Goal: Task Accomplishment & Management: Manage account settings

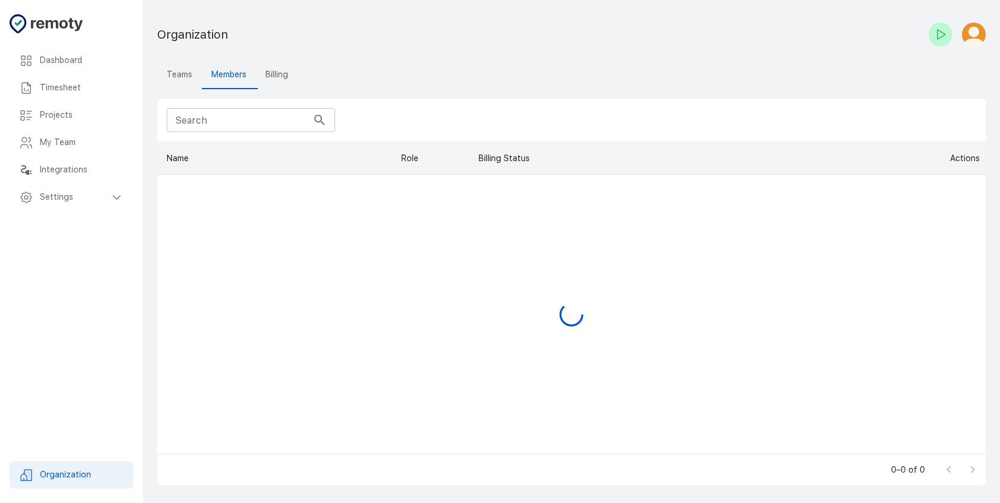
scroll to position [303, 819]
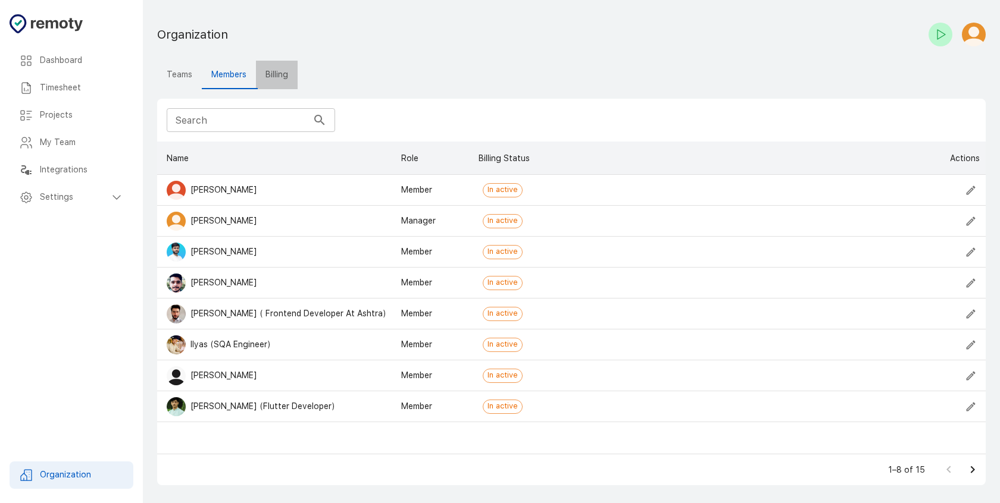
click at [276, 80] on button "Billing" at bounding box center [277, 75] width 42 height 29
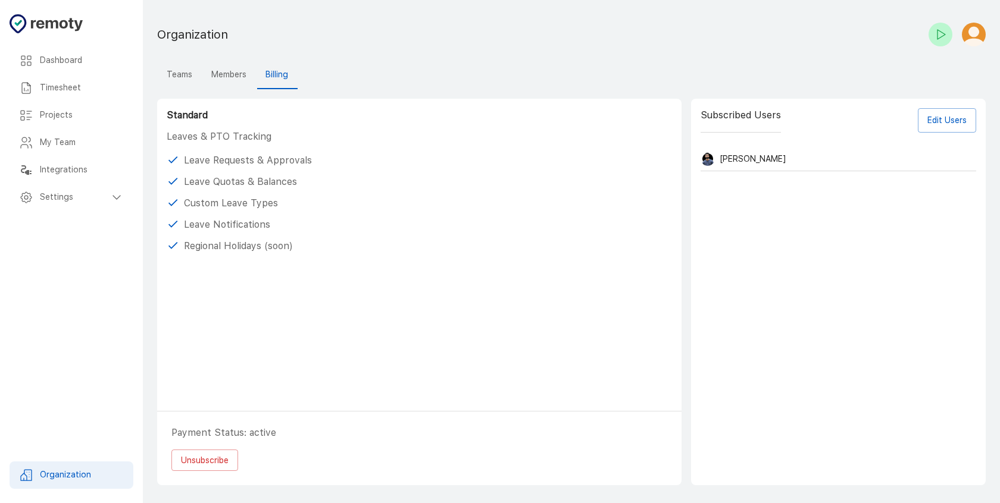
click at [937, 159] on div "Shahmir Minhas" at bounding box center [838, 159] width 276 height 24
click at [946, 117] on button "Edit Users" at bounding box center [947, 120] width 58 height 24
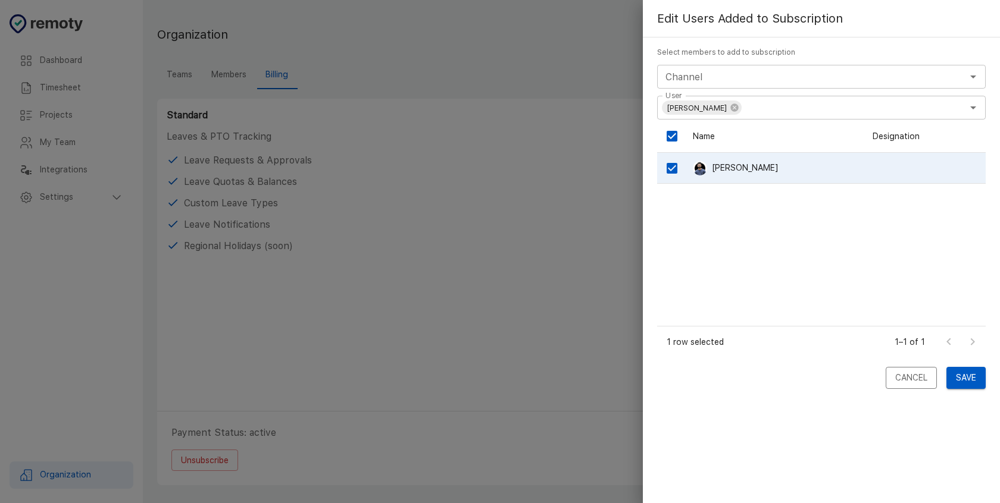
scroll to position [198, 320]
click at [361, 392] on div at bounding box center [500, 251] width 1000 height 503
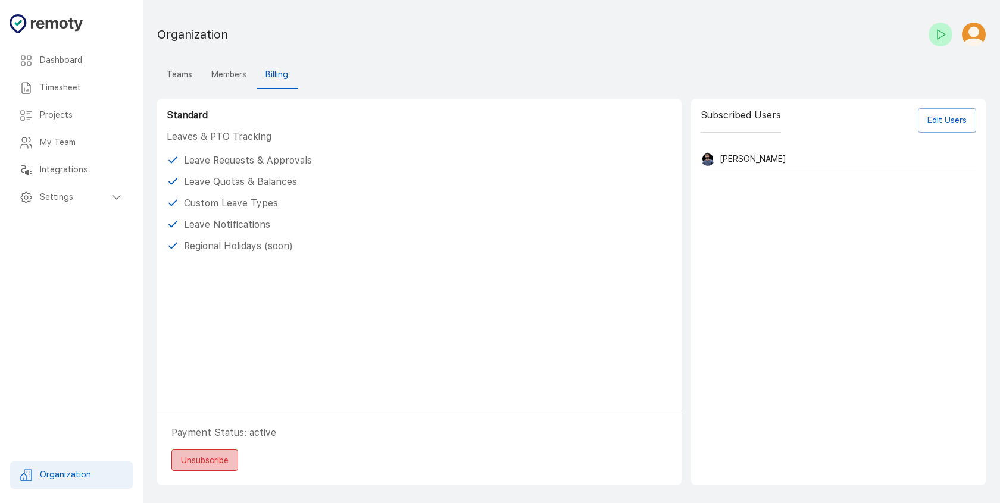
click at [237, 452] on button "Unsubscribe" at bounding box center [204, 461] width 67 height 22
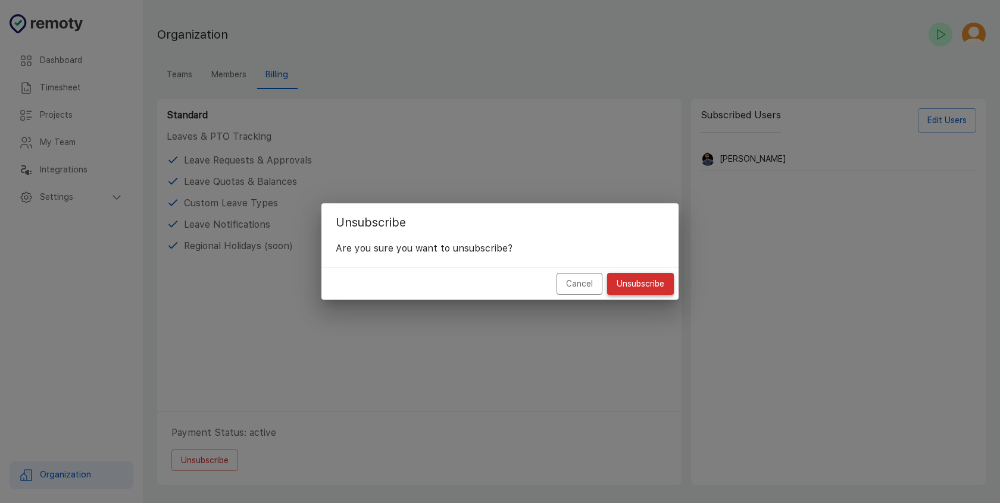
click at [644, 279] on button "Unsubscribe" at bounding box center [640, 284] width 67 height 22
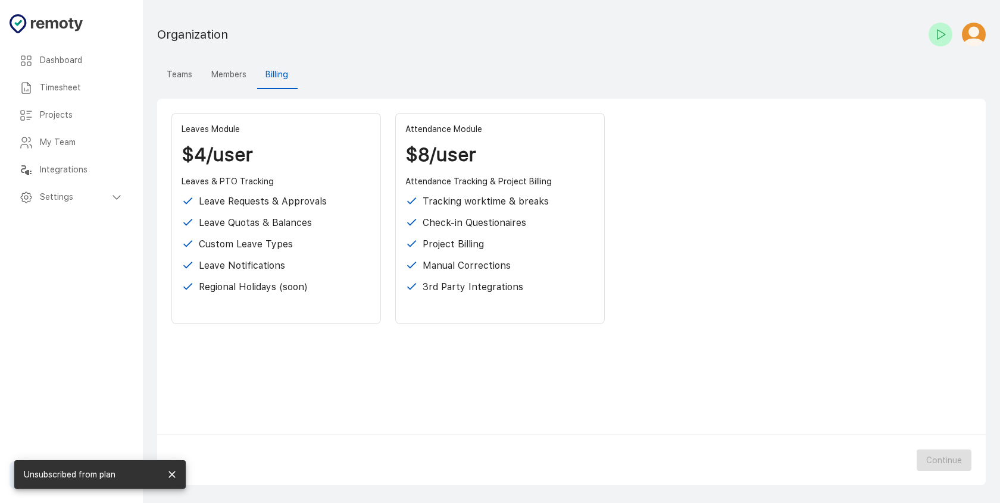
click at [305, 173] on div "Leaves Module $4/user Leaves & PTO Tracking Leave Requests & Approvals Leave Qu…" at bounding box center [275, 218] width 209 height 211
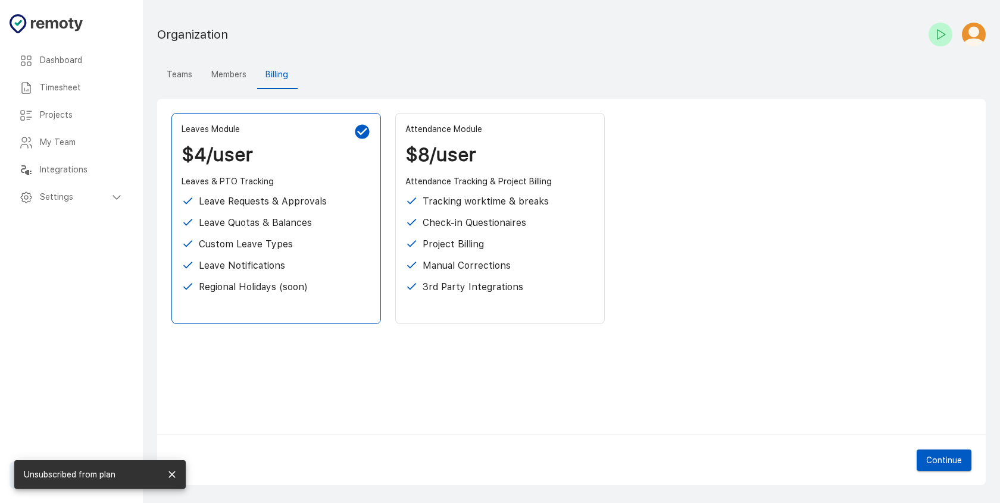
click at [227, 77] on button "Members" at bounding box center [229, 75] width 54 height 29
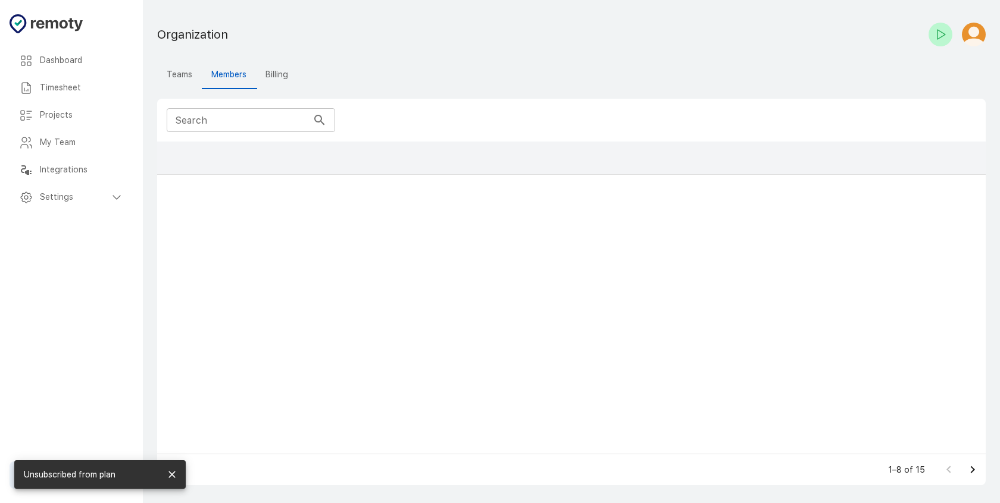
scroll to position [303, 819]
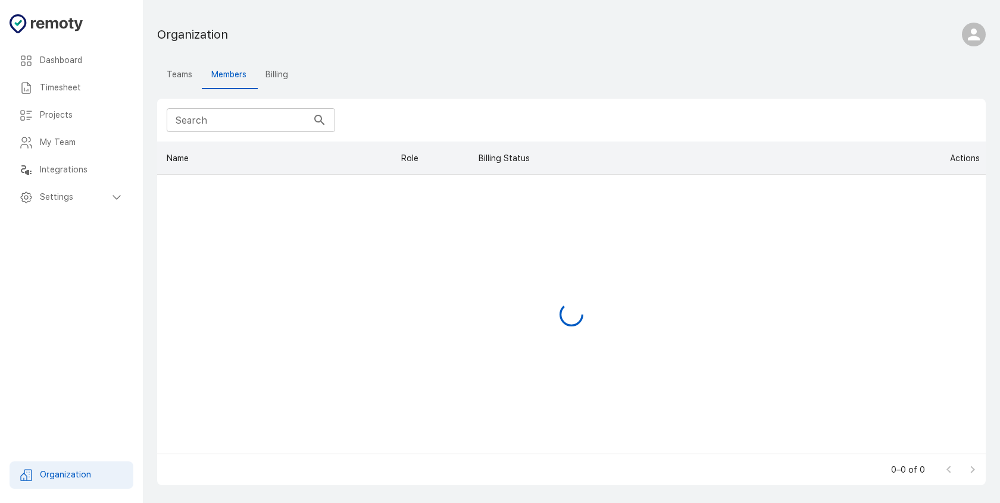
scroll to position [303, 819]
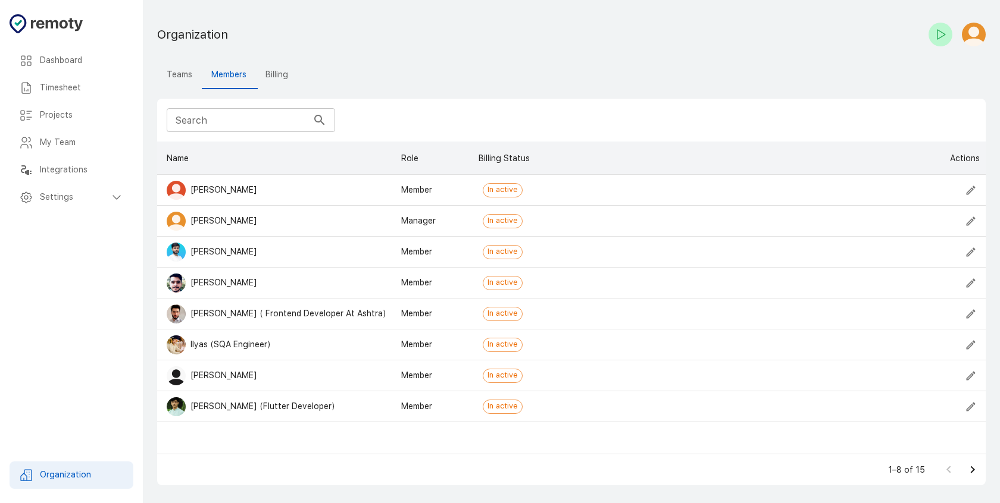
click at [178, 71] on button "Teams" at bounding box center [179, 75] width 45 height 29
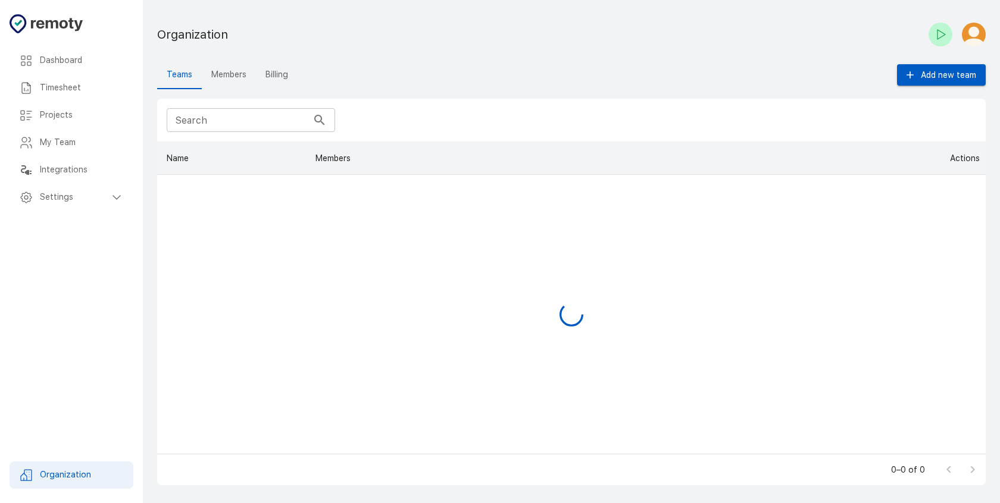
scroll to position [303, 819]
click at [212, 79] on button "Members" at bounding box center [229, 75] width 54 height 29
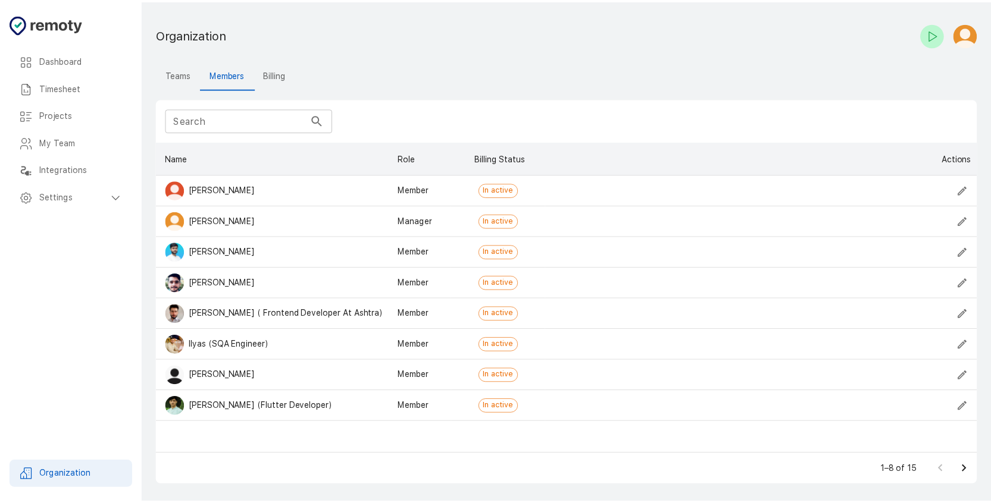
scroll to position [303, 819]
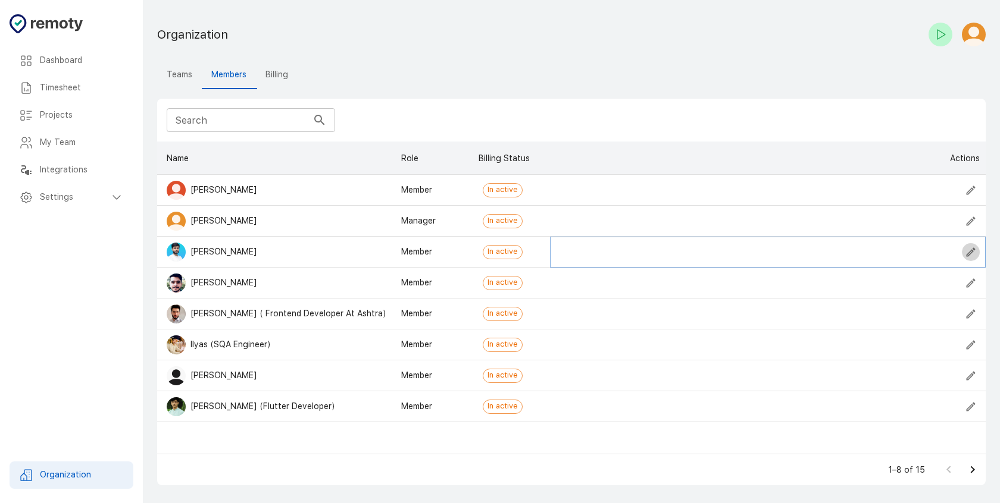
click at [971, 255] on icon "Edit" at bounding box center [971, 252] width 12 height 12
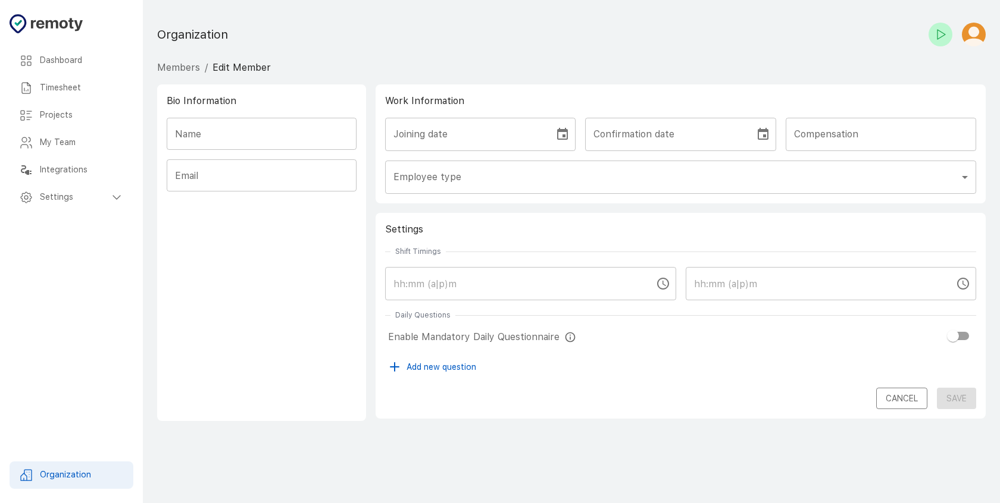
type input "[PERSON_NAME]"
type input "[PERSON_NAME][EMAIL_ADDRESS][DOMAIN_NAME]"
type input "member"
checkbox input "true"
type input "09:00 AM"
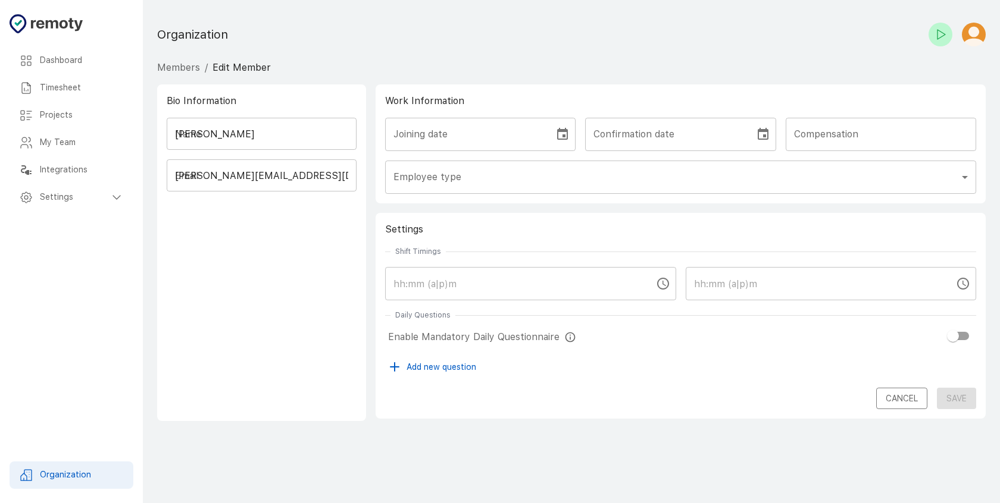
type input "05:00 PM"
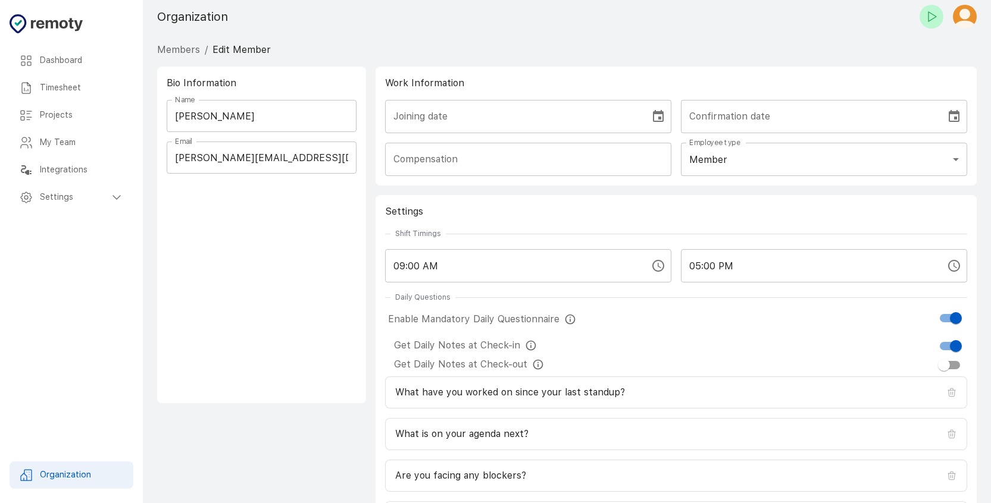
scroll to position [130, 0]
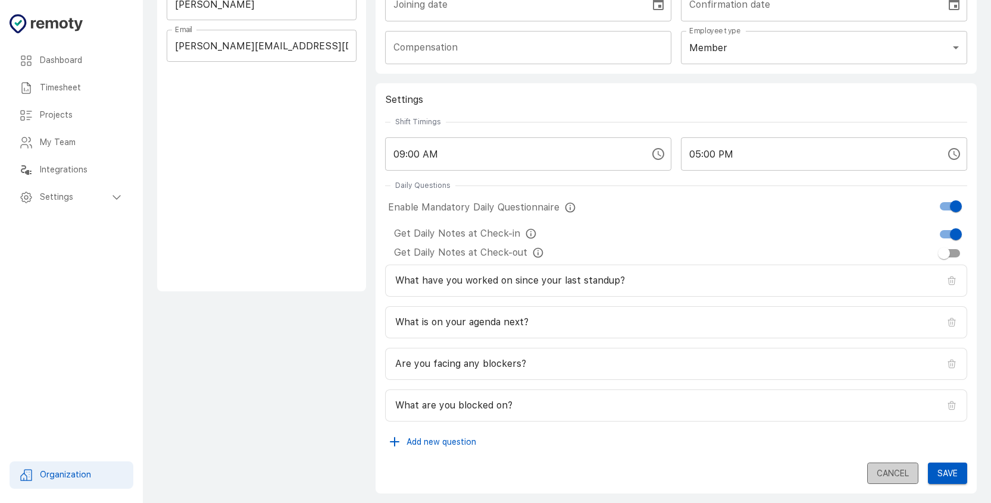
click at [888, 464] on button "Cancel" at bounding box center [892, 474] width 51 height 22
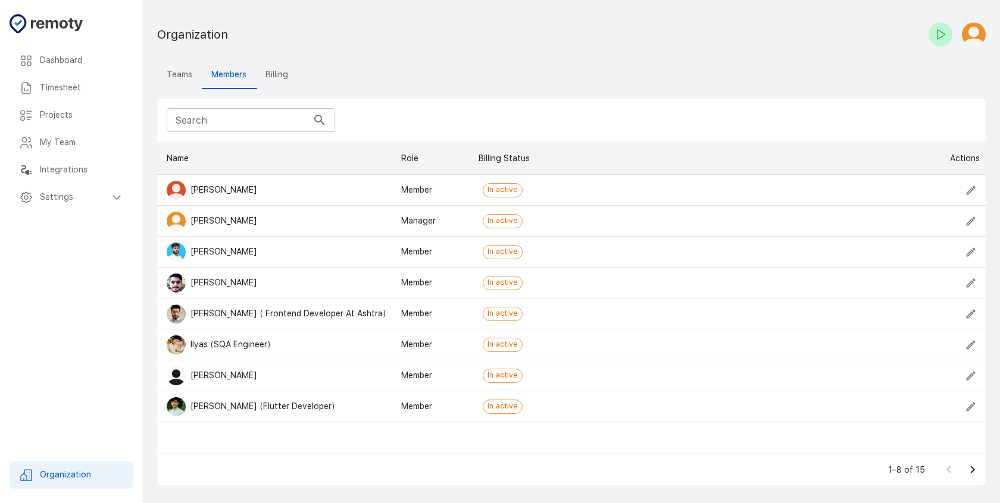
scroll to position [303, 819]
click at [949, 35] on button "Check-in" at bounding box center [940, 35] width 24 height 24
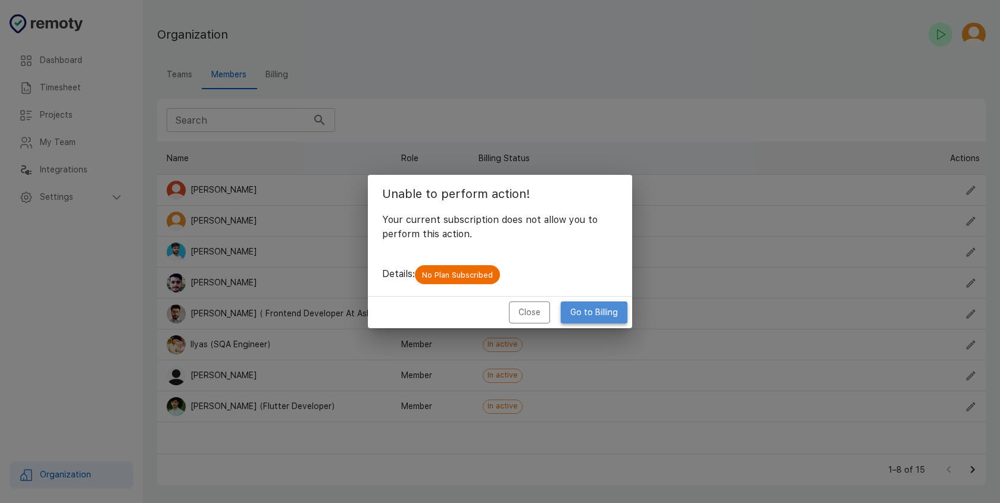
click at [583, 317] on link "Go to Billing" at bounding box center [594, 313] width 67 height 22
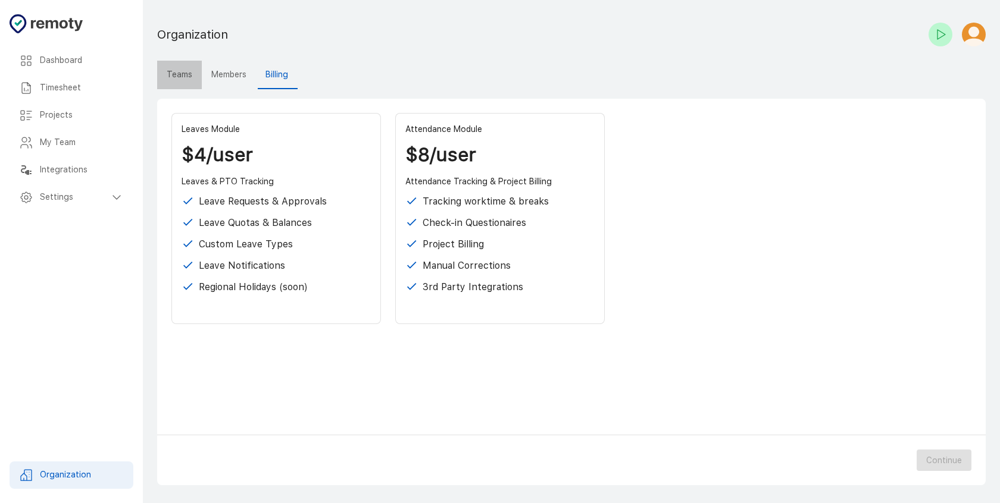
click at [173, 80] on button "Teams" at bounding box center [179, 75] width 45 height 29
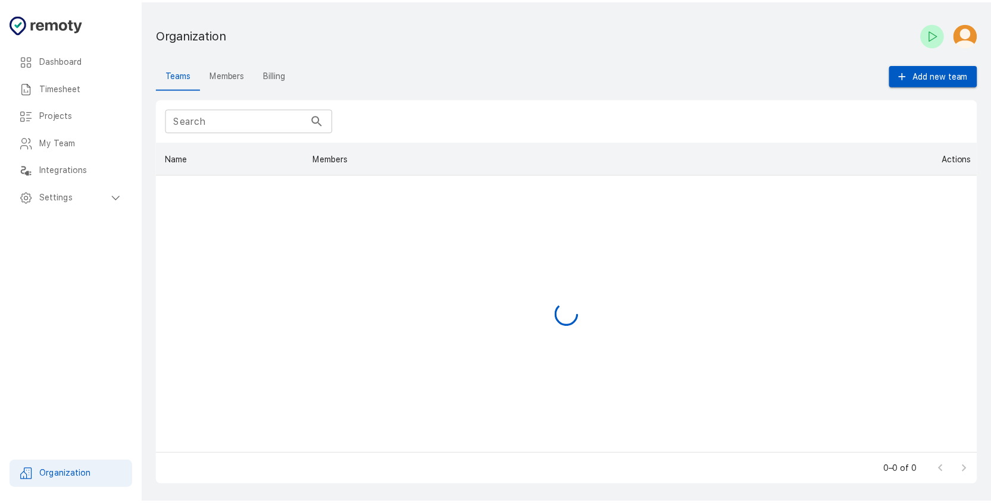
scroll to position [303, 819]
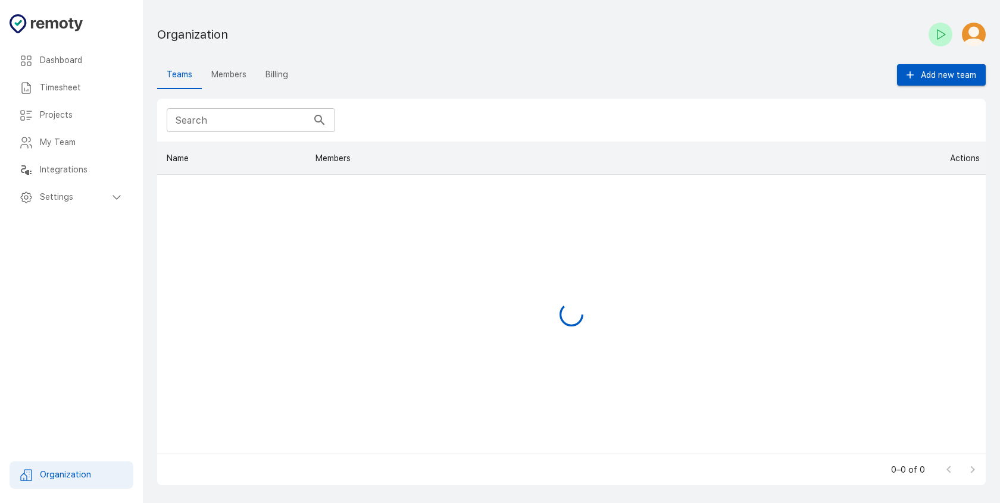
click at [109, 201] on icon at bounding box center [116, 197] width 14 height 14
click at [98, 227] on h6 "General" at bounding box center [86, 224] width 74 height 13
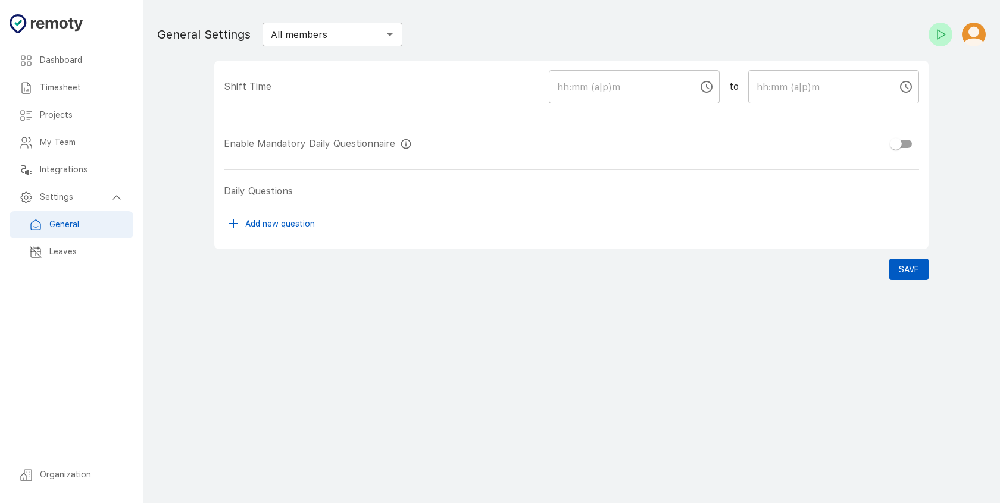
checkbox input "true"
type input "09:00 AM"
type input "05:00 PM"
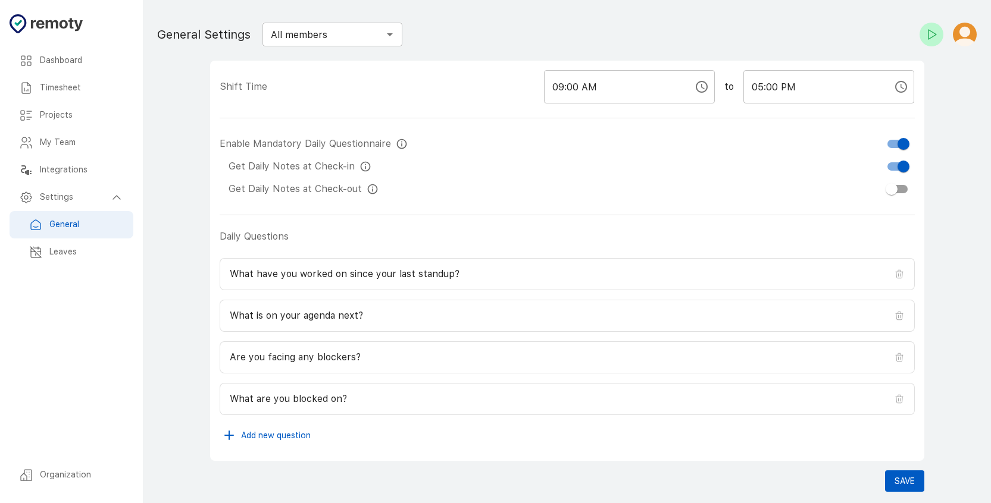
click at [101, 253] on h6 "Leaves" at bounding box center [86, 252] width 74 height 13
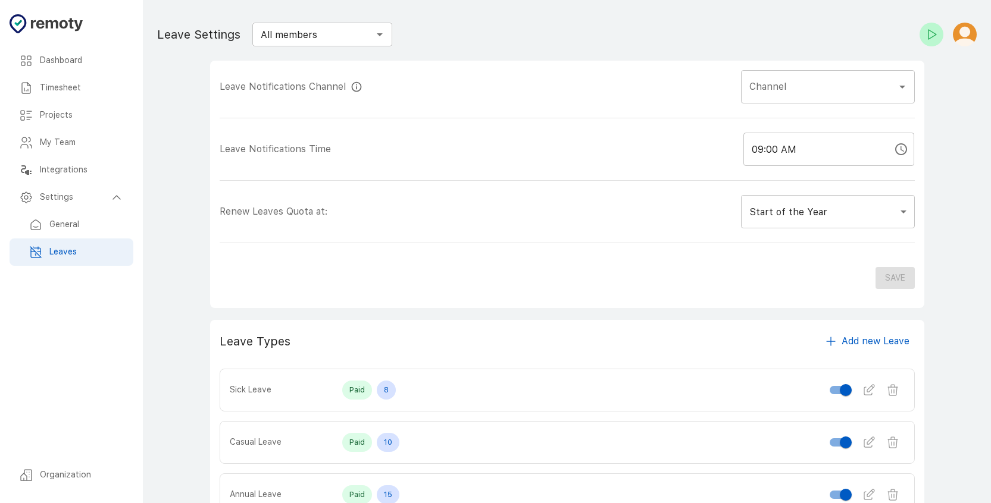
click at [99, 224] on h6 "General" at bounding box center [86, 224] width 74 height 13
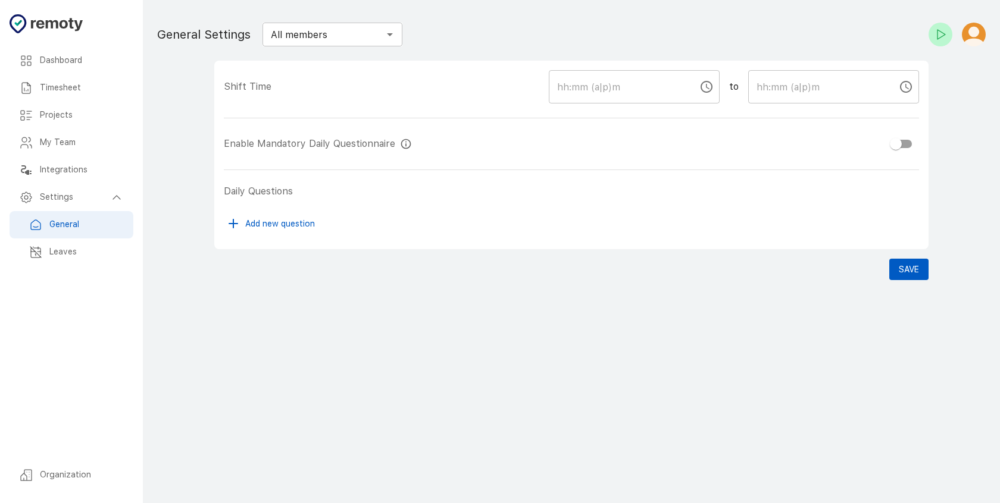
checkbox input "true"
type input "09:00 AM"
type input "05:00 PM"
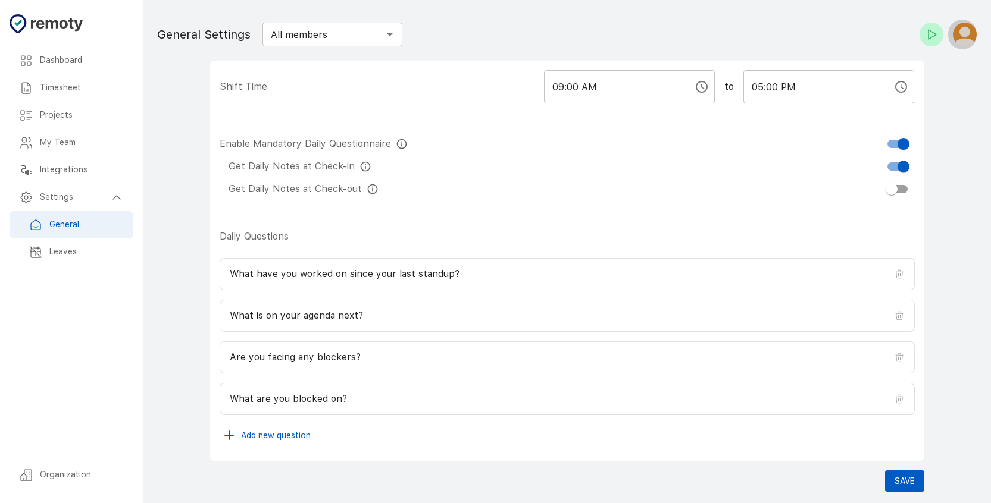
click at [967, 36] on img "button" at bounding box center [965, 35] width 24 height 24
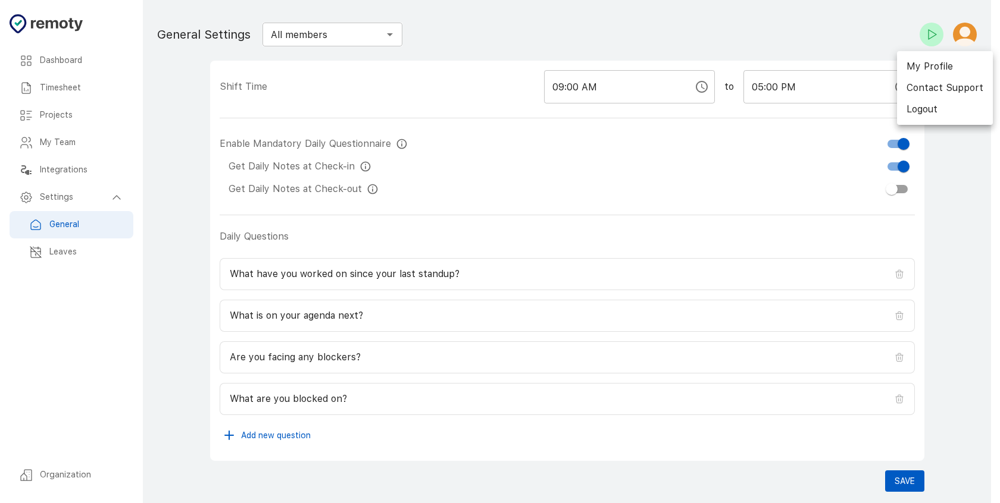
click at [92, 162] on div at bounding box center [500, 251] width 1000 height 503
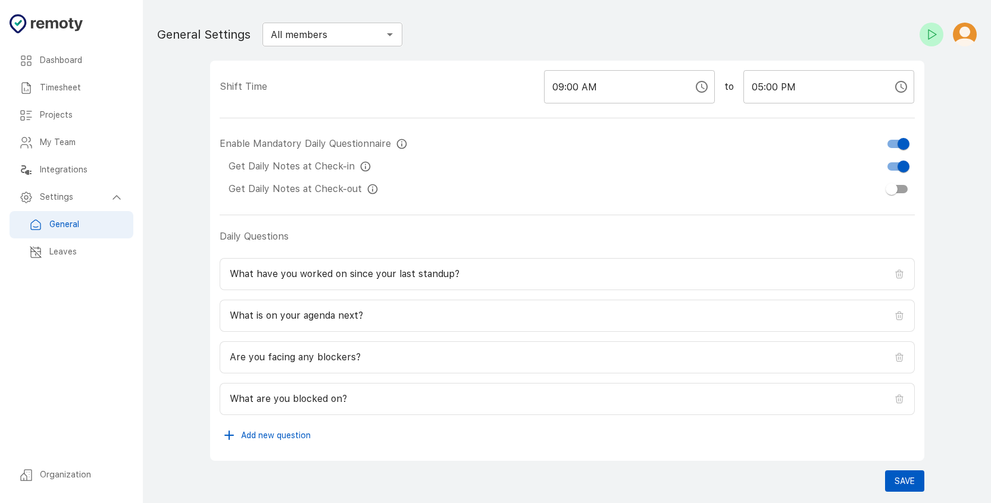
click at [90, 162] on div "Integrations" at bounding box center [72, 170] width 124 height 27
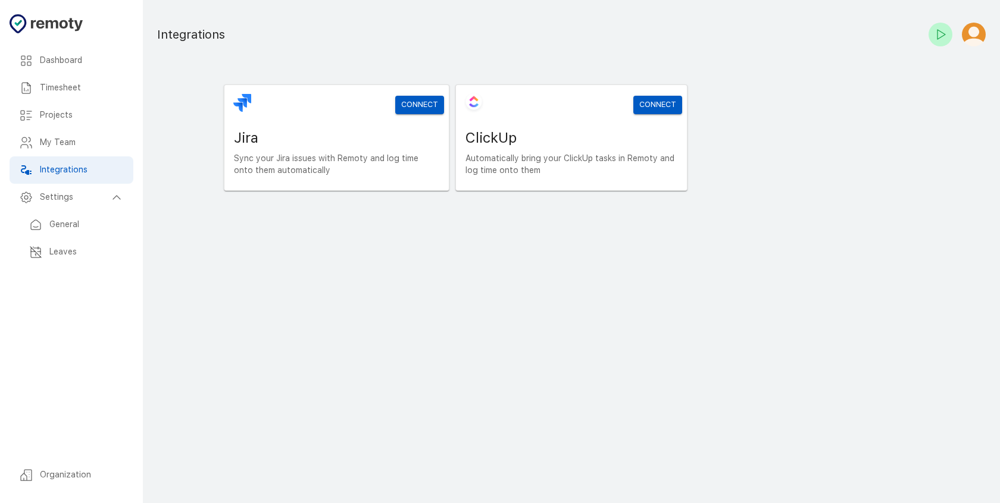
click at [40, 160] on div "Integrations" at bounding box center [72, 170] width 124 height 27
click at [46, 146] on h6 "My Team" at bounding box center [82, 142] width 84 height 13
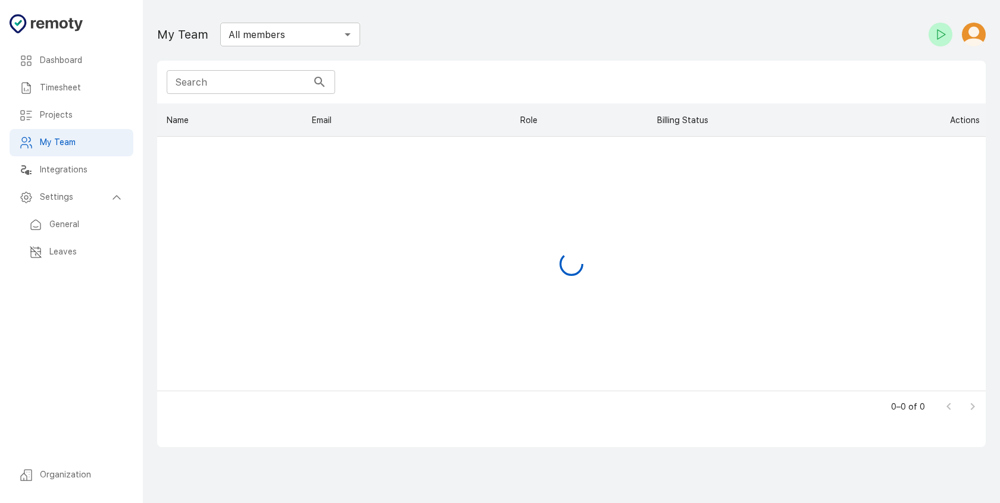
scroll to position [278, 819]
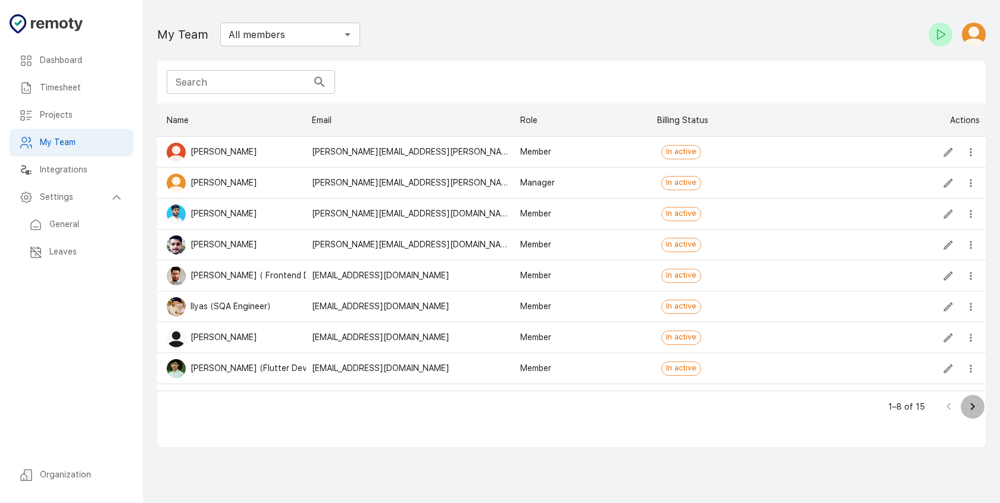
click at [976, 409] on icon "Go to next page" at bounding box center [972, 407] width 14 height 14
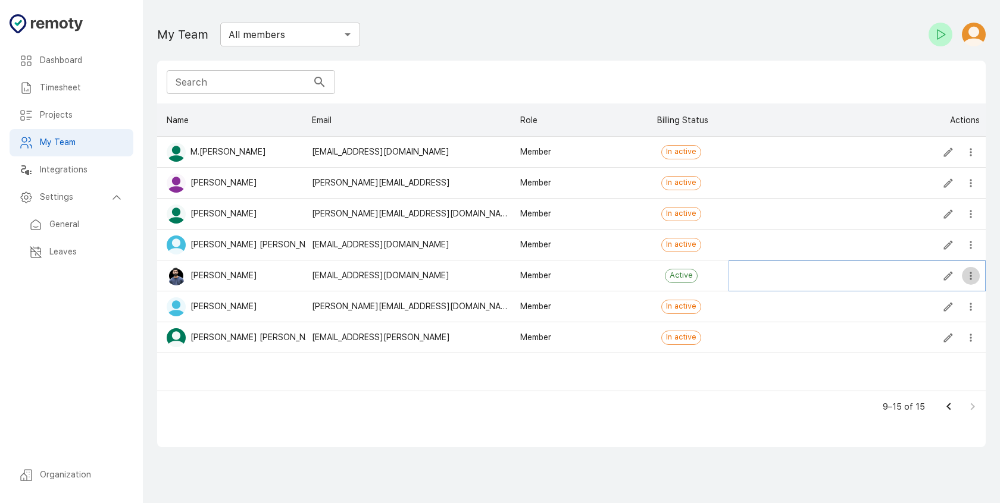
click at [971, 274] on icon "more" at bounding box center [971, 276] width 12 height 12
click at [959, 301] on li "Add or Remove from Teams" at bounding box center [907, 300] width 144 height 21
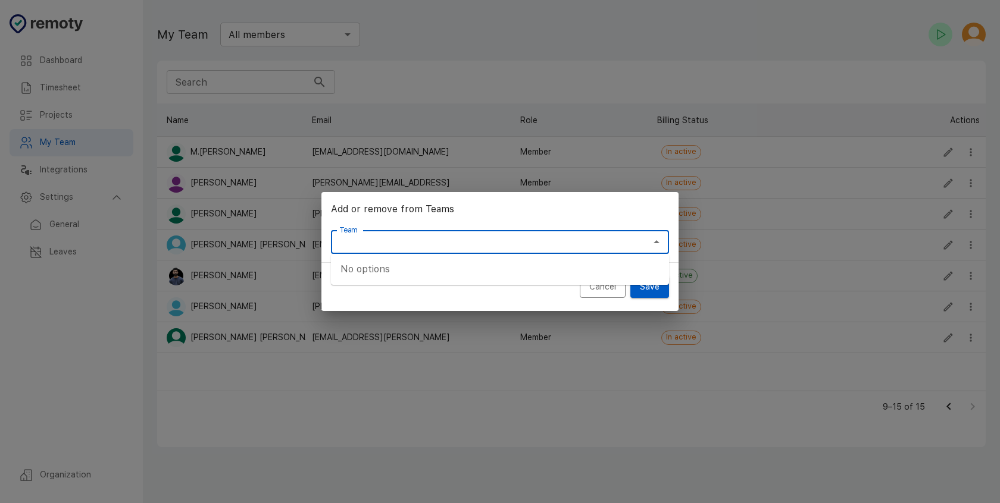
click at [580, 235] on input "Team" at bounding box center [489, 242] width 311 height 17
click at [612, 212] on h2 "Add or remove from Teams" at bounding box center [499, 209] width 357 height 35
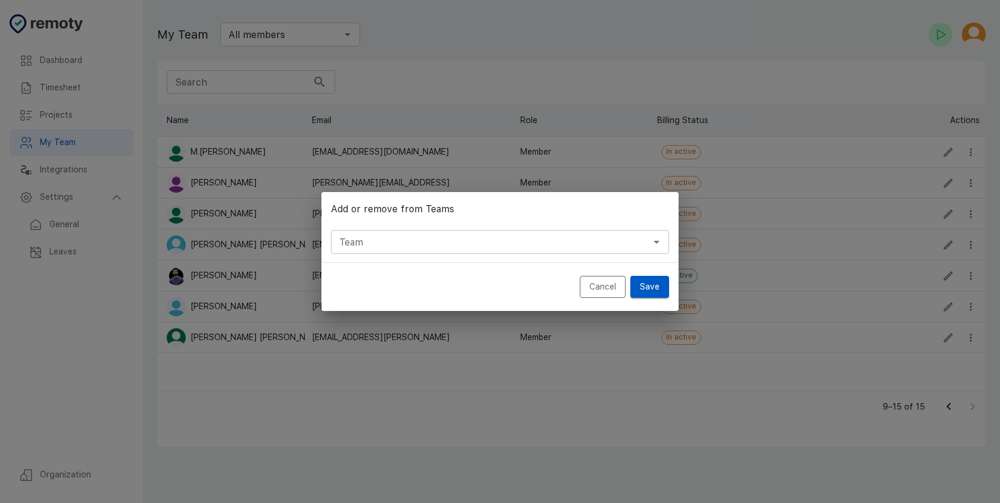
click at [602, 293] on button "Cancel" at bounding box center [603, 287] width 46 height 22
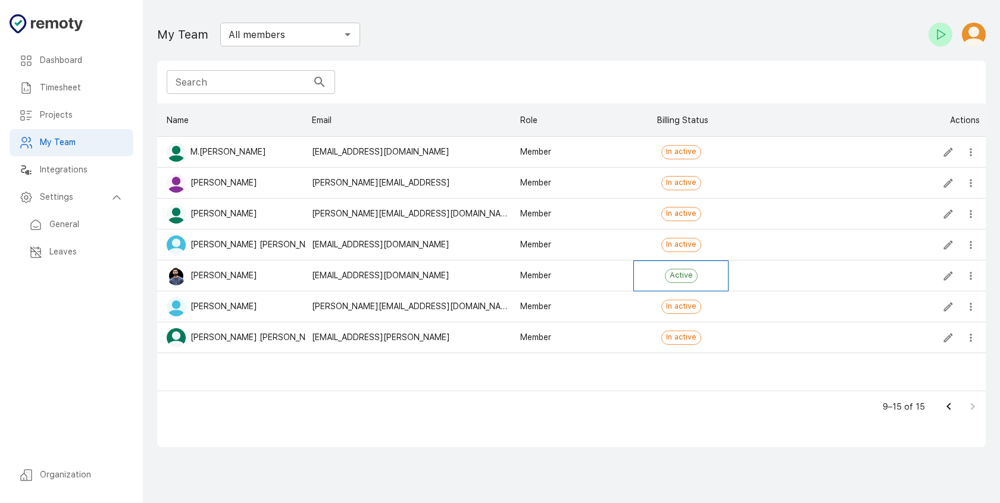
click at [692, 270] on span "Active" at bounding box center [681, 275] width 32 height 11
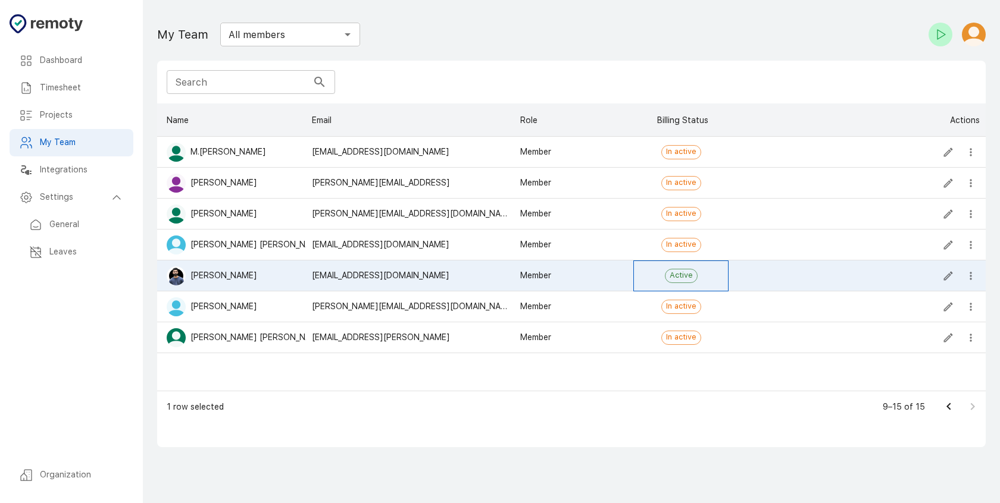
click at [680, 276] on span "Active" at bounding box center [681, 275] width 32 height 11
click at [628, 330] on div "Member" at bounding box center [573, 338] width 119 height 31
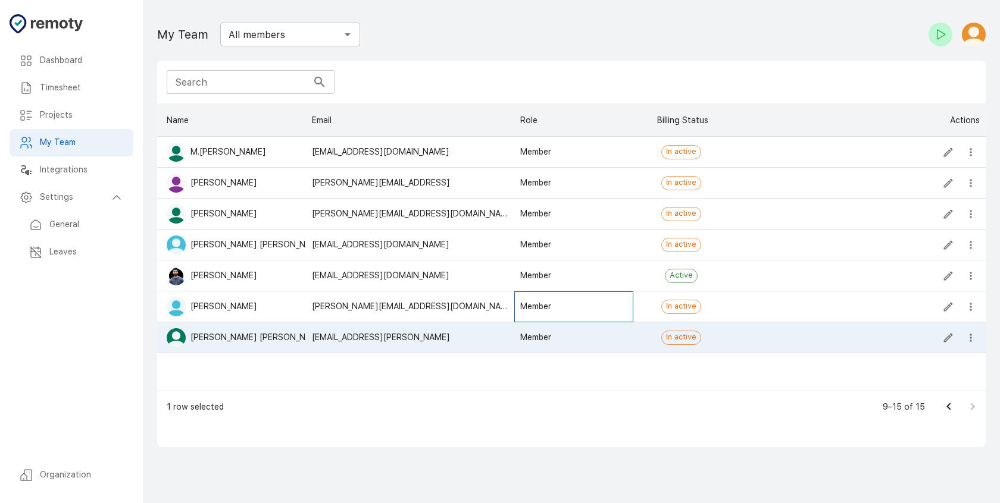
click at [624, 313] on div "Member" at bounding box center [573, 307] width 119 height 31
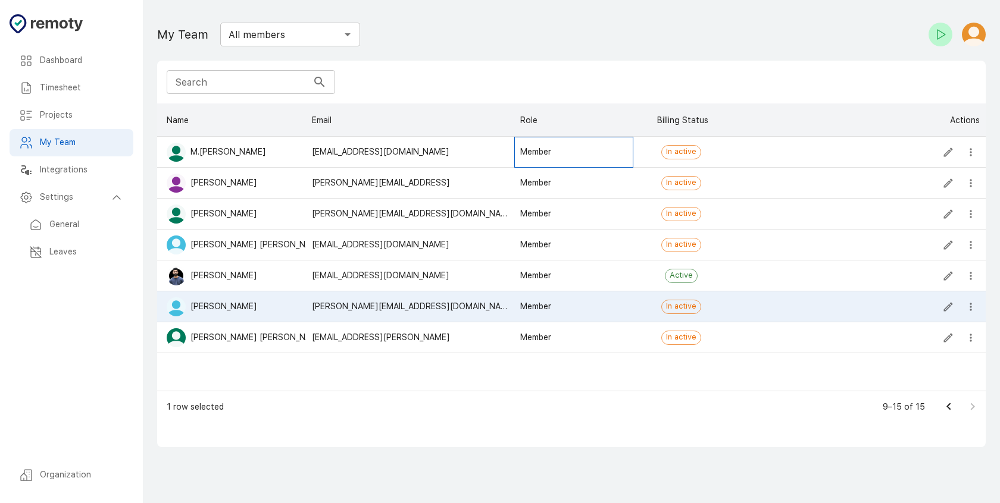
click at [614, 149] on div "Member" at bounding box center [573, 152] width 119 height 31
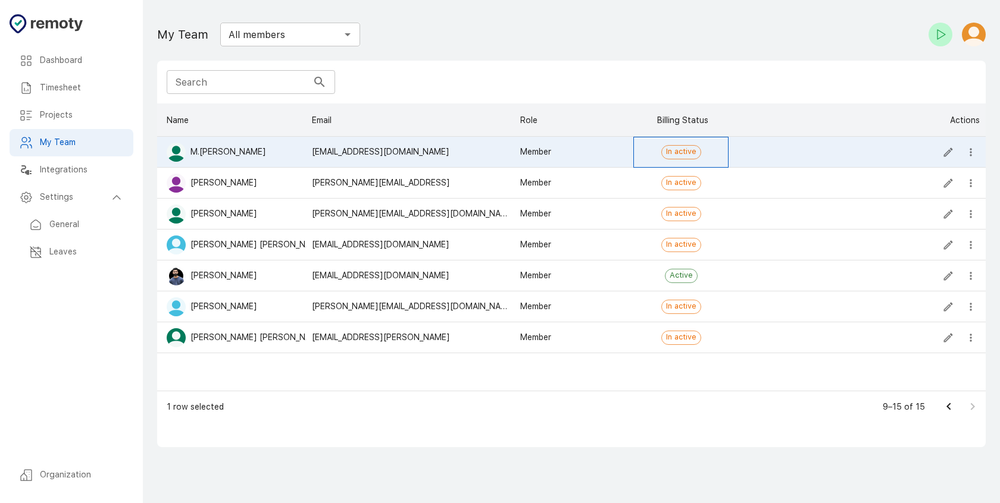
click at [712, 149] on div "In active" at bounding box center [680, 152] width 95 height 31
click at [68, 124] on div "Projects" at bounding box center [72, 115] width 124 height 27
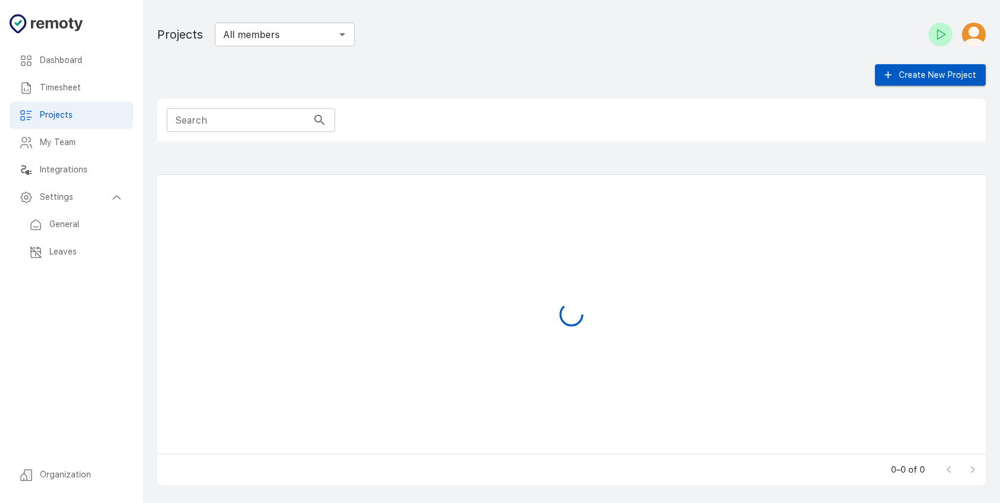
scroll to position [303, 819]
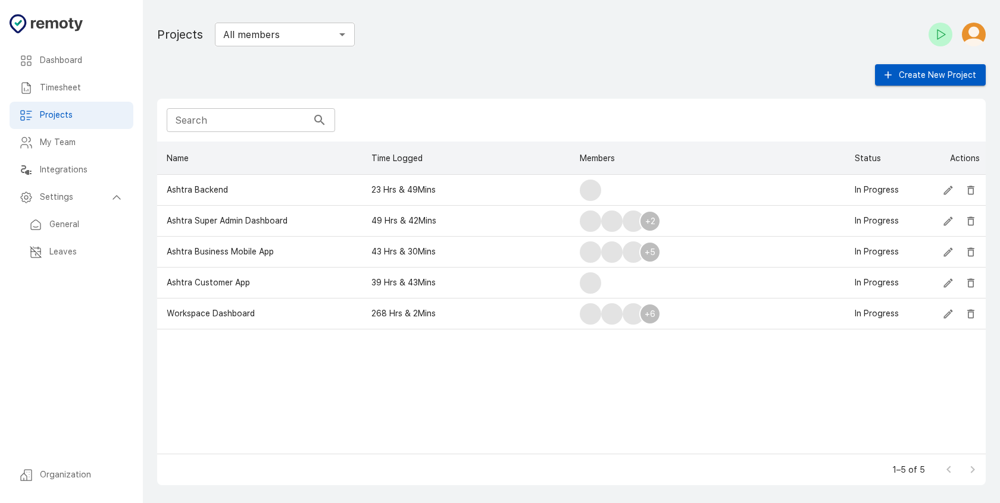
click at [96, 95] on div "Timesheet" at bounding box center [72, 87] width 124 height 27
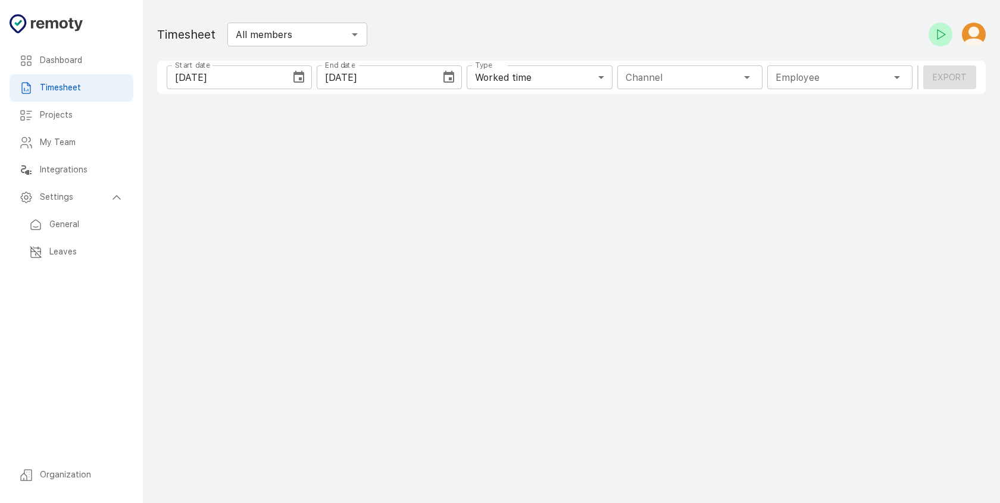
type input "1 Employee"
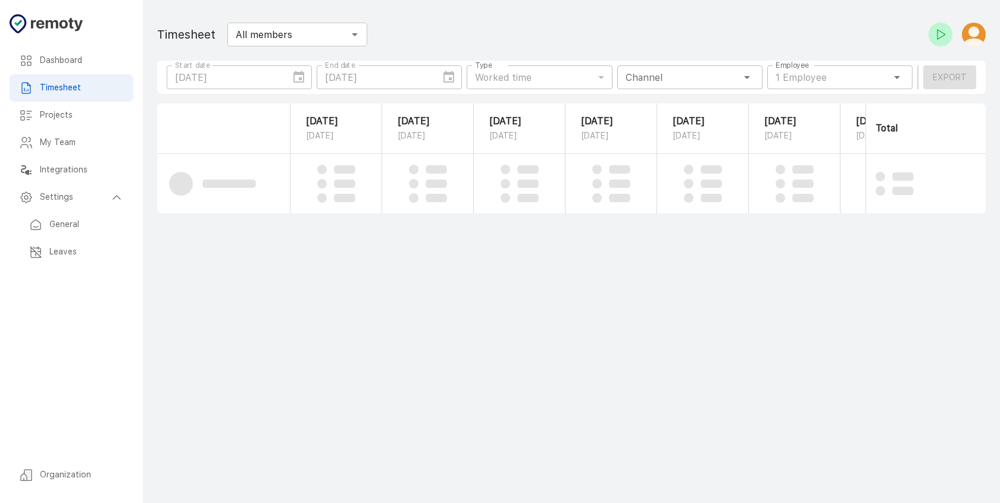
click at [105, 76] on div "Timesheet" at bounding box center [72, 87] width 124 height 27
click at [105, 64] on h6 "Dashboard" at bounding box center [82, 60] width 84 height 13
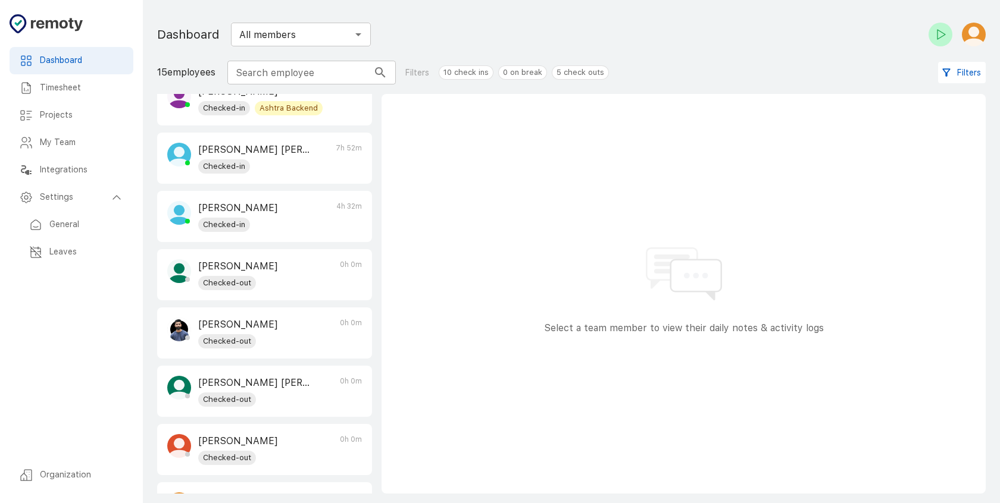
scroll to position [468, 0]
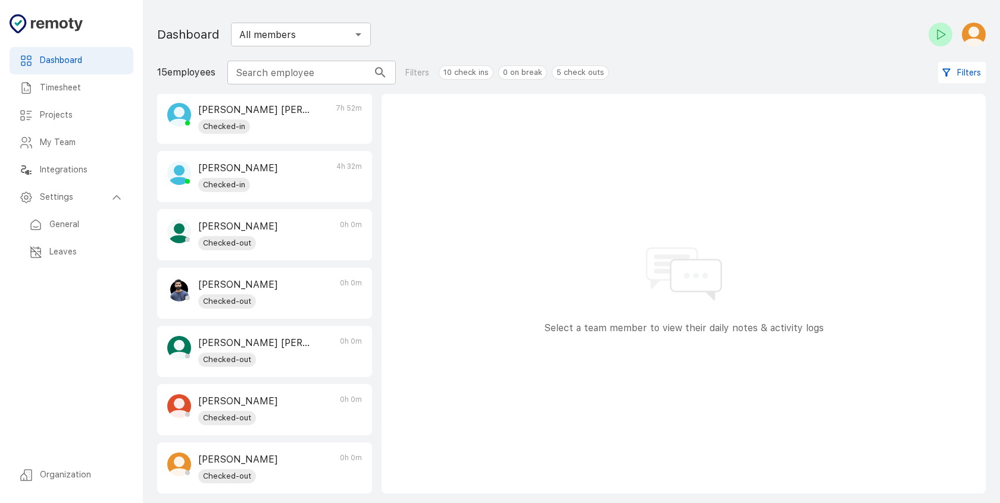
click at [314, 302] on div "Shahmir Minhas Checked-out 0h 0m" at bounding box center [265, 293] width 214 height 50
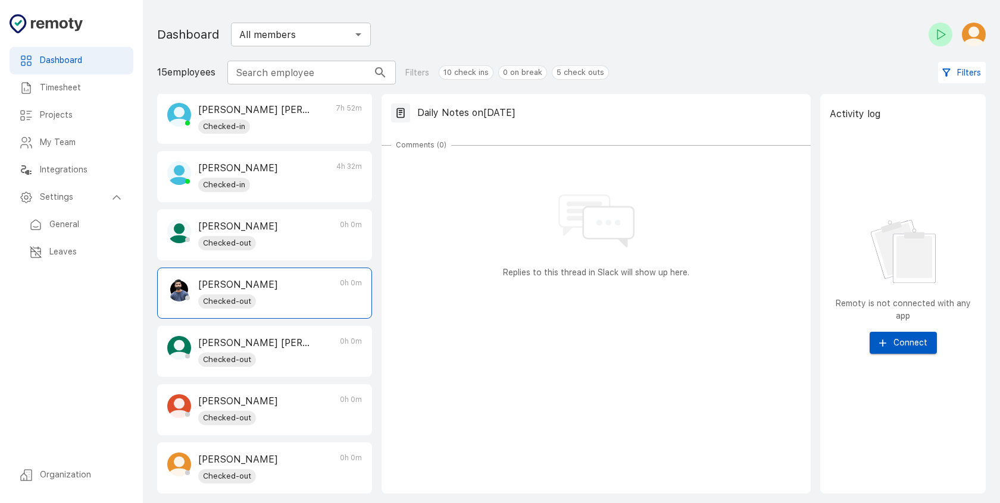
click at [306, 358] on div "Anh Nhat Nguyen Checked-out 0h 0m" at bounding box center [265, 352] width 214 height 50
click at [330, 304] on div "Shahmir Minhas Checked-out 0h 0m" at bounding box center [265, 293] width 214 height 50
click at [321, 377] on div "Anh Nhat Nguyen Checked-out 0h 0m" at bounding box center [264, 351] width 215 height 51
click at [321, 407] on div "Anh Tran Checked-out 0h 0m" at bounding box center [265, 410] width 214 height 50
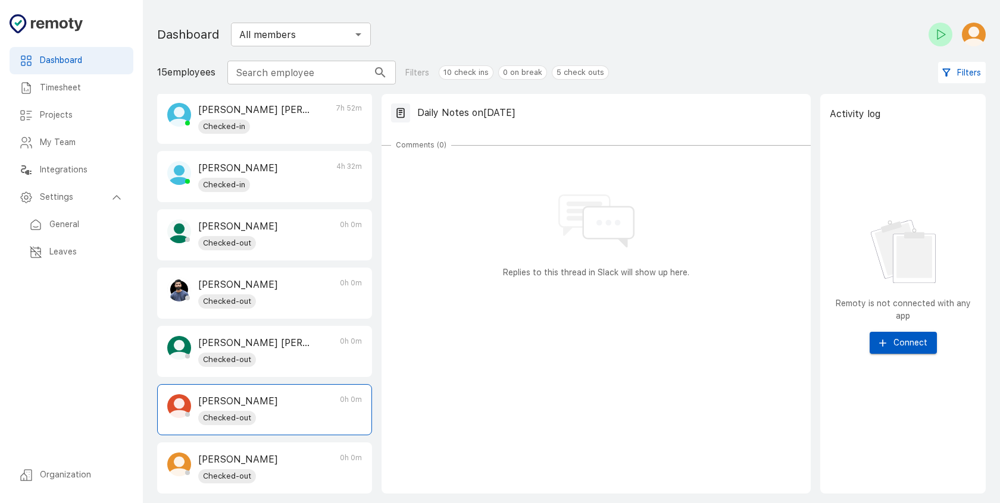
click at [321, 460] on div "Mr Nguyen Checked-out 0h 0m" at bounding box center [265, 468] width 214 height 50
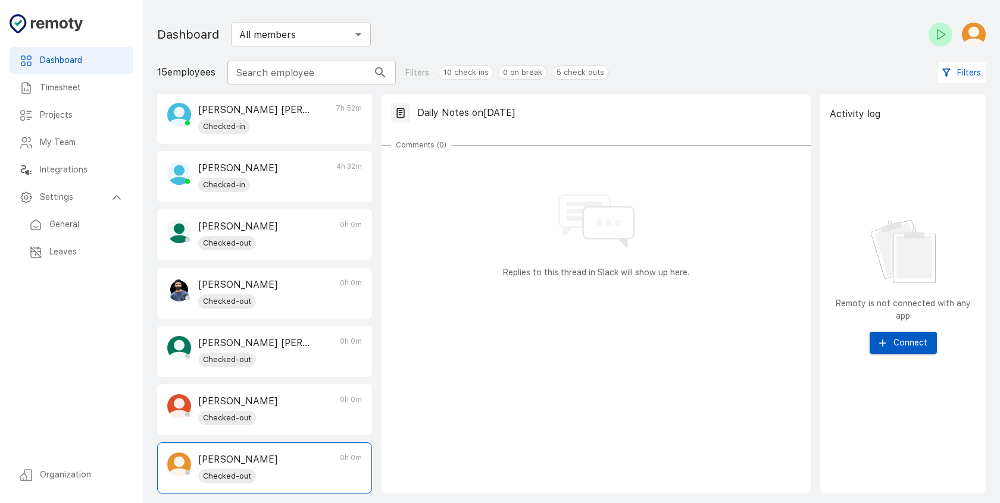
click at [332, 306] on div "Shahmir Minhas Checked-out 0h 0m" at bounding box center [265, 293] width 214 height 50
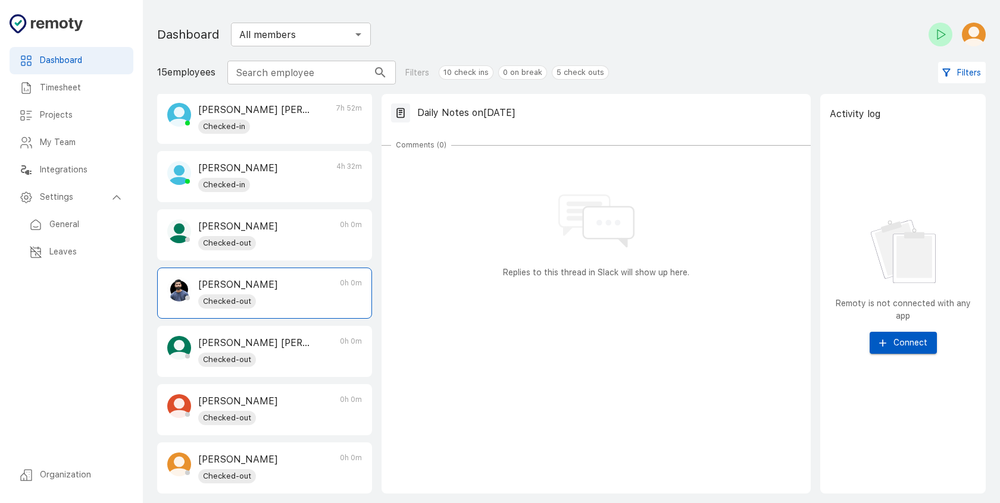
click at [333, 226] on div "Adnan Khan Checked-out 0h 0m" at bounding box center [265, 235] width 214 height 50
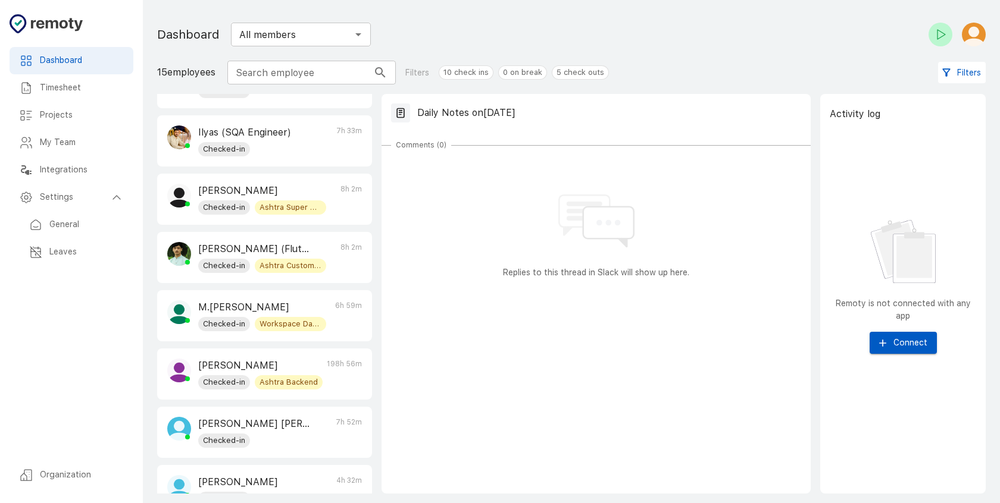
scroll to position [0, 0]
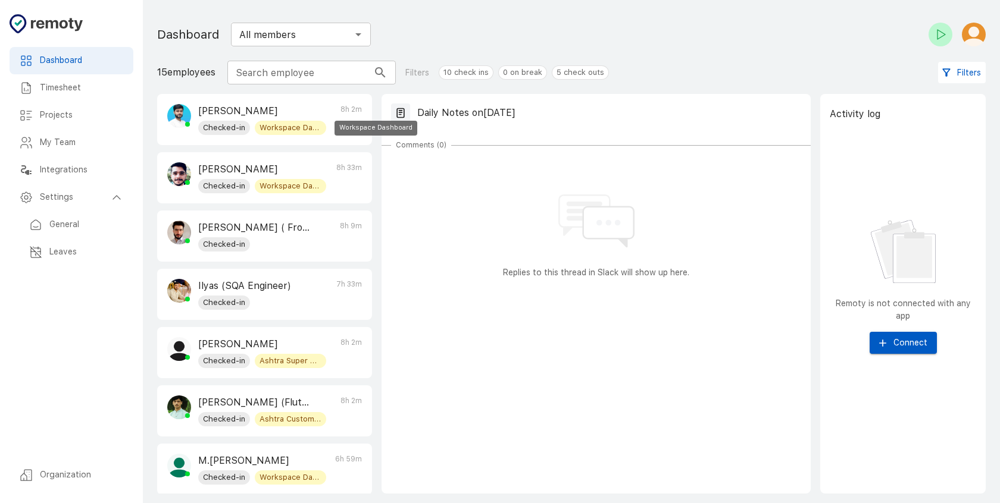
click at [306, 126] on span "Workspace Dashboard" at bounding box center [290, 128] width 71 height 12
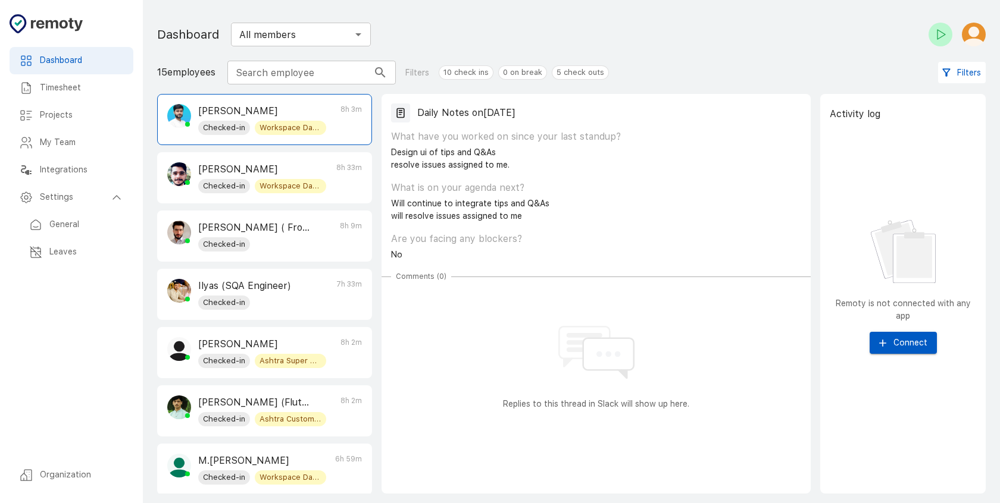
click at [326, 171] on div "Ihtesham Ahmad Checked-in Workspace Dashboard 8h 33m" at bounding box center [265, 178] width 214 height 50
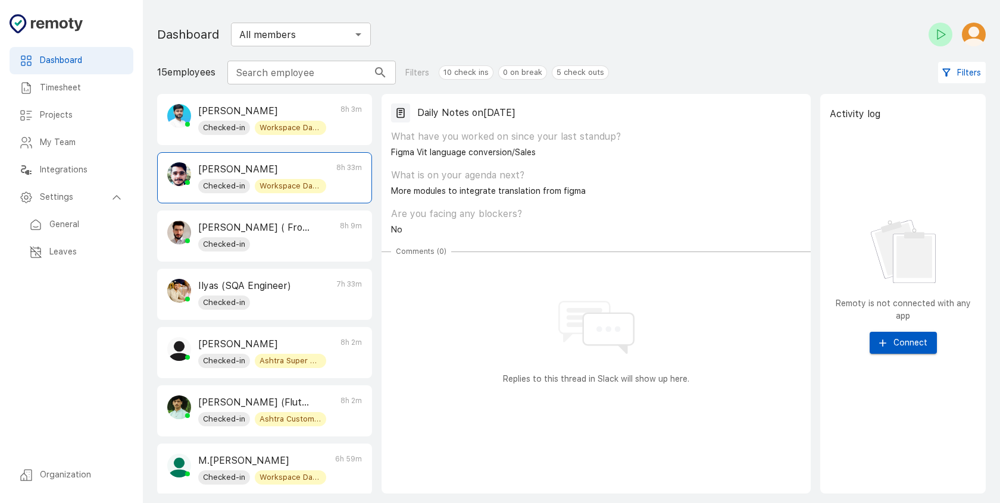
click at [326, 245] on div "Afaq Ahmad ( Frontend Developer At Ashtra) Checked-in 8h 9m" at bounding box center [265, 236] width 214 height 50
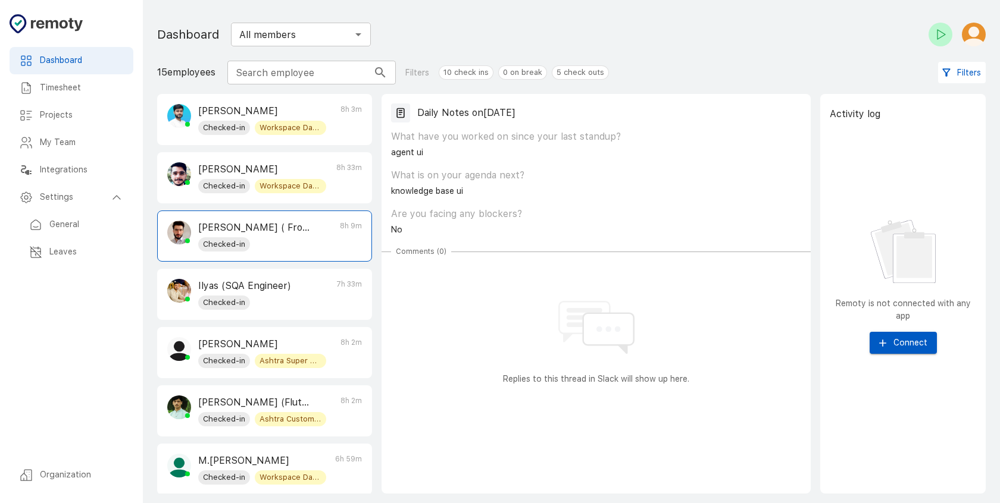
click at [329, 167] on div "Ihtesham Ahmad Checked-in Workspace Dashboard 8h 33m" at bounding box center [265, 178] width 214 height 50
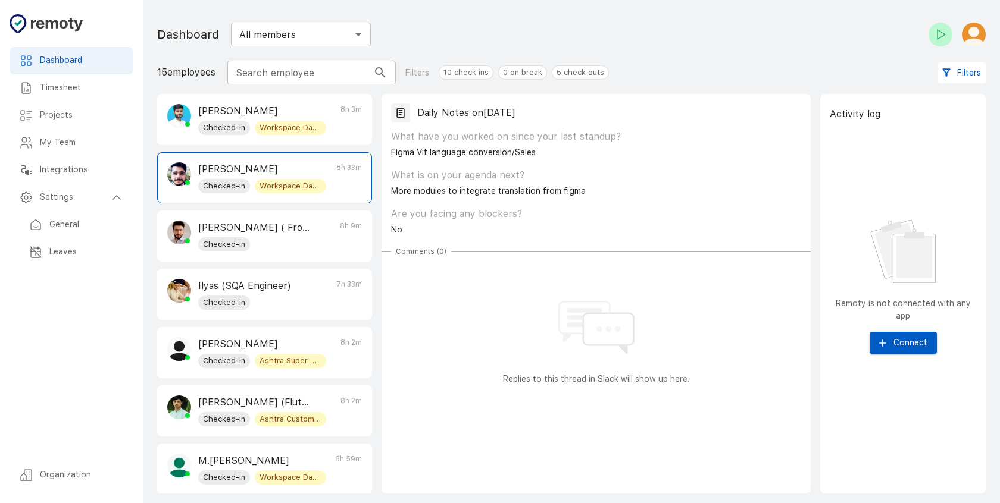
click at [330, 135] on div "ISrar Checked-in Workspace Dashboard 8h 3m" at bounding box center [265, 120] width 214 height 50
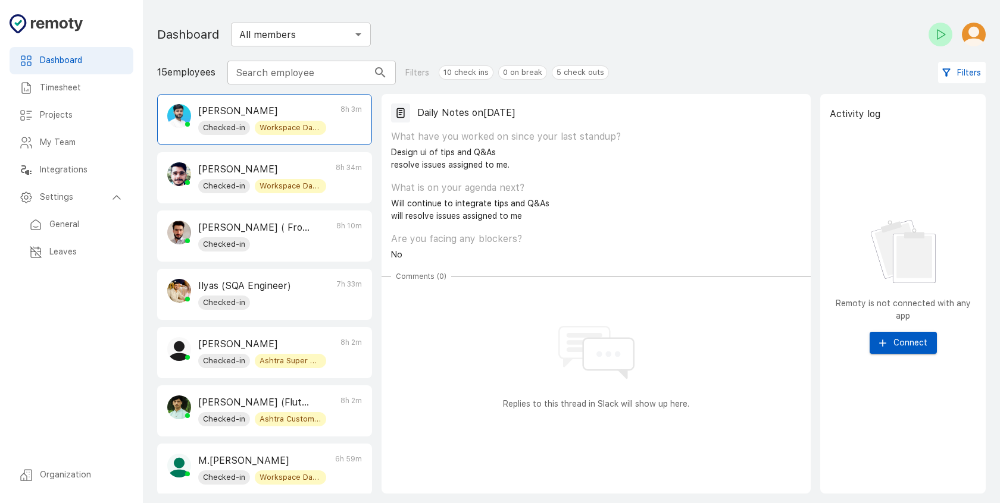
click at [908, 357] on div "Remoty is not connected with any app Connect" at bounding box center [903, 287] width 146 height 305
click at [909, 341] on button "Connect" at bounding box center [902, 343] width 67 height 22
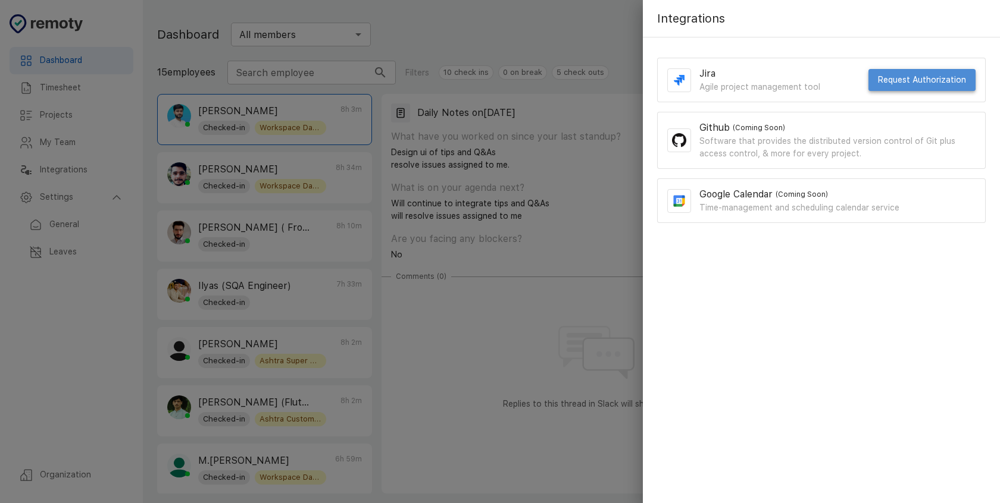
click at [924, 81] on button "Request Authorization" at bounding box center [921, 80] width 107 height 22
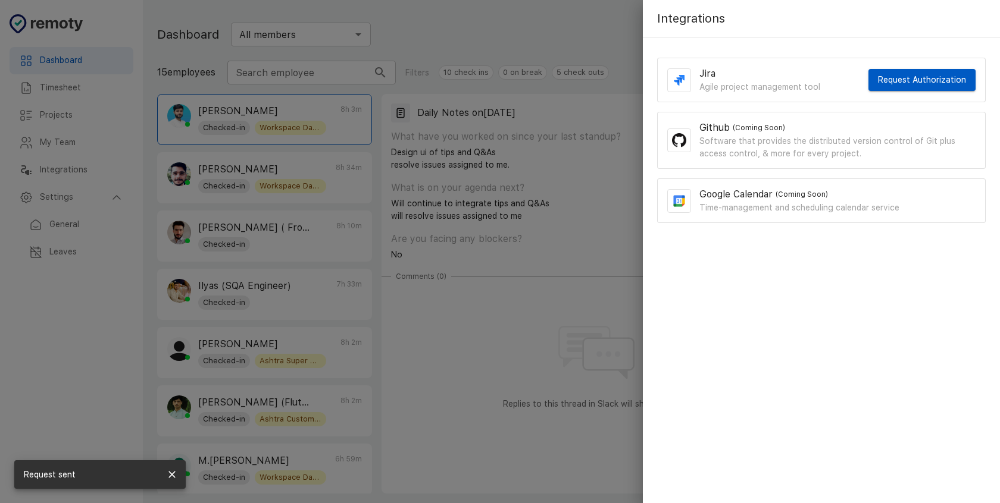
click at [581, 345] on div at bounding box center [500, 251] width 1000 height 503
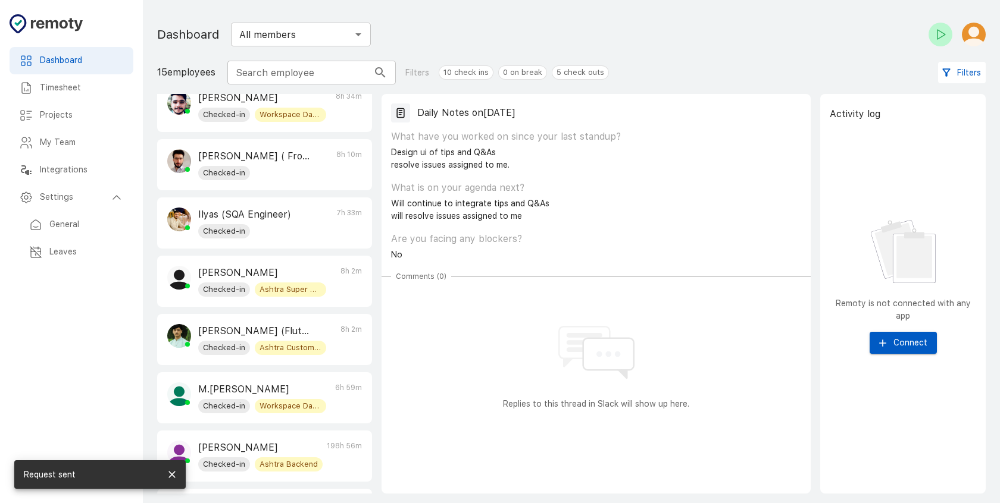
scroll to position [144, 0]
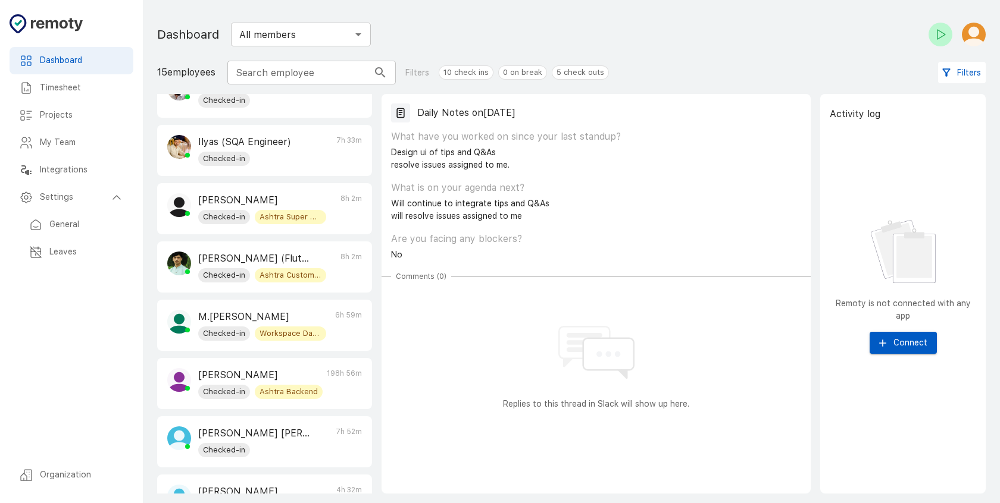
click at [86, 229] on h6 "General" at bounding box center [86, 224] width 74 height 13
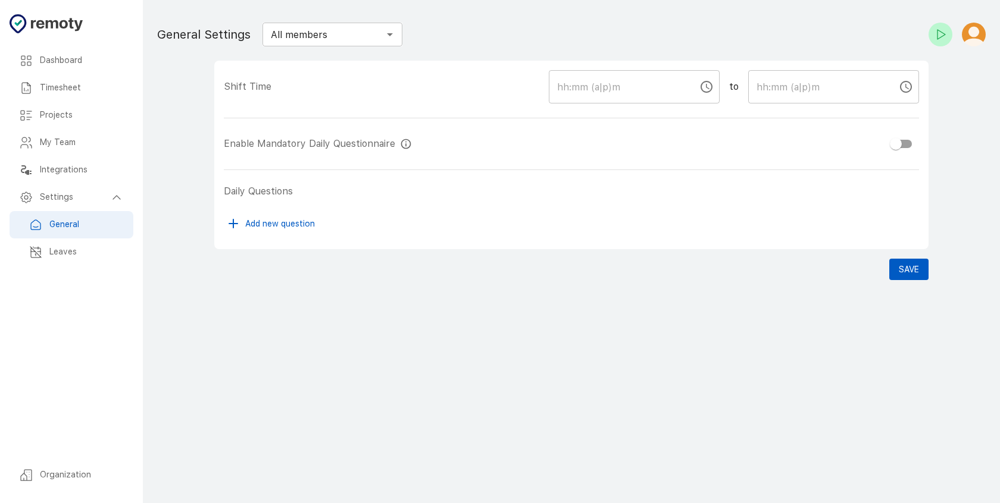
checkbox input "true"
type input "09:00 AM"
type input "05:00 PM"
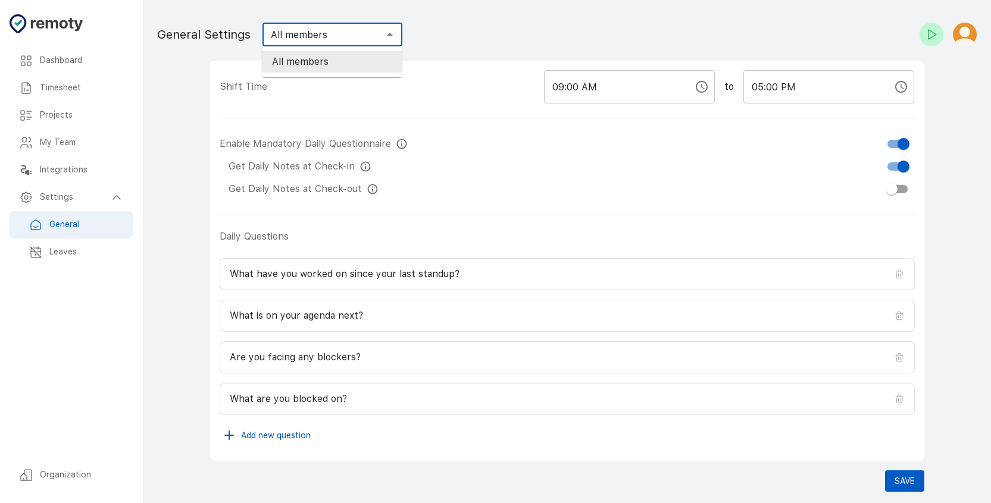
click at [298, 40] on input "All members" at bounding box center [322, 34] width 113 height 17
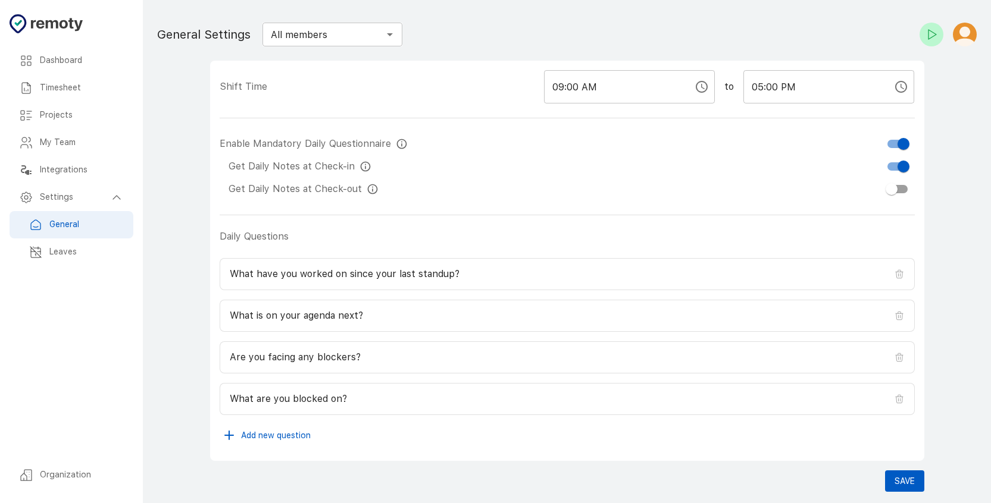
click at [195, 154] on main "Dashboard Timesheet Projects My Team Integrations Settings Organization General…" at bounding box center [567, 255] width 848 height 511
click at [94, 177] on div "Integrations" at bounding box center [72, 170] width 124 height 27
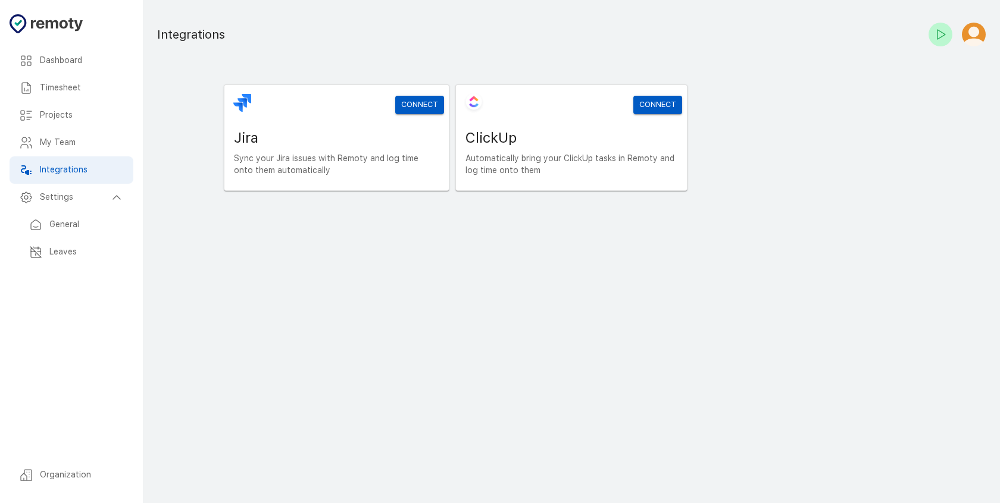
click at [102, 141] on h6 "My Team" at bounding box center [82, 142] width 84 height 13
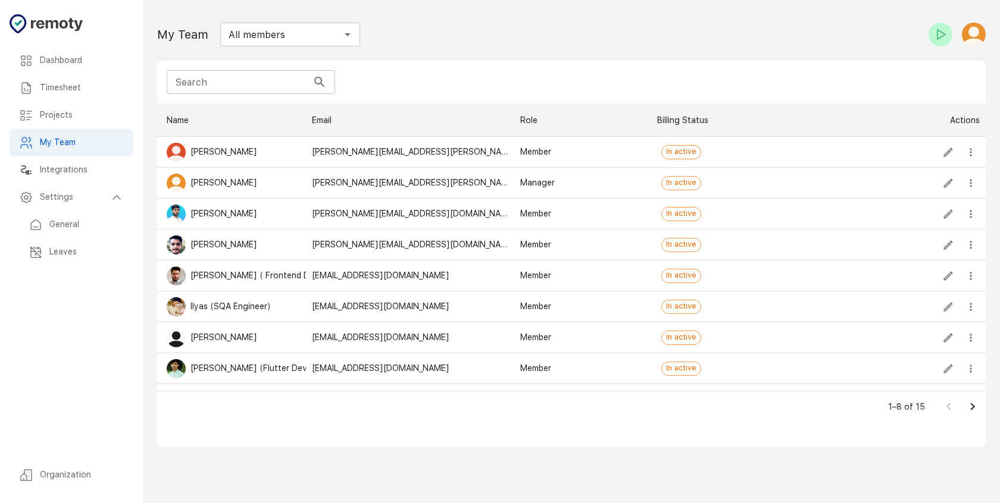
scroll to position [278, 819]
click at [65, 176] on div "Integrations" at bounding box center [72, 170] width 124 height 27
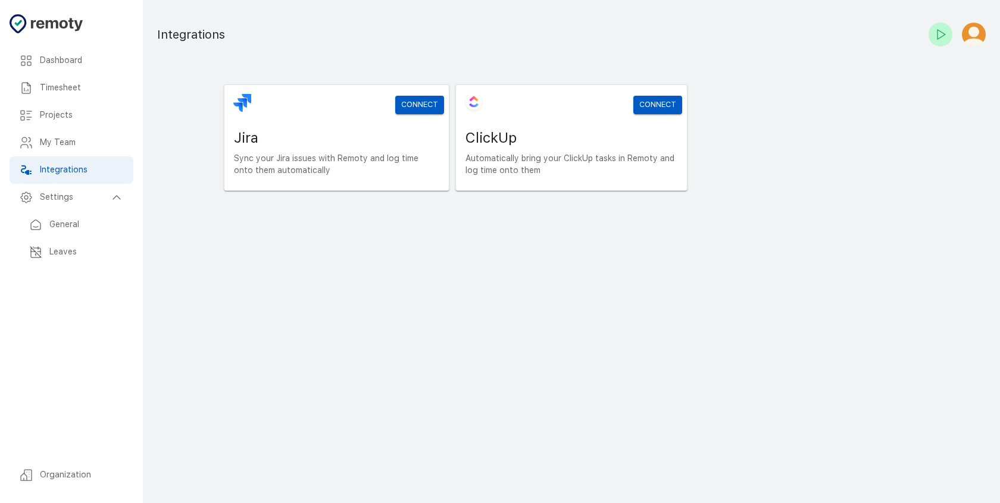
click at [96, 48] on div "Dashboard" at bounding box center [72, 60] width 124 height 27
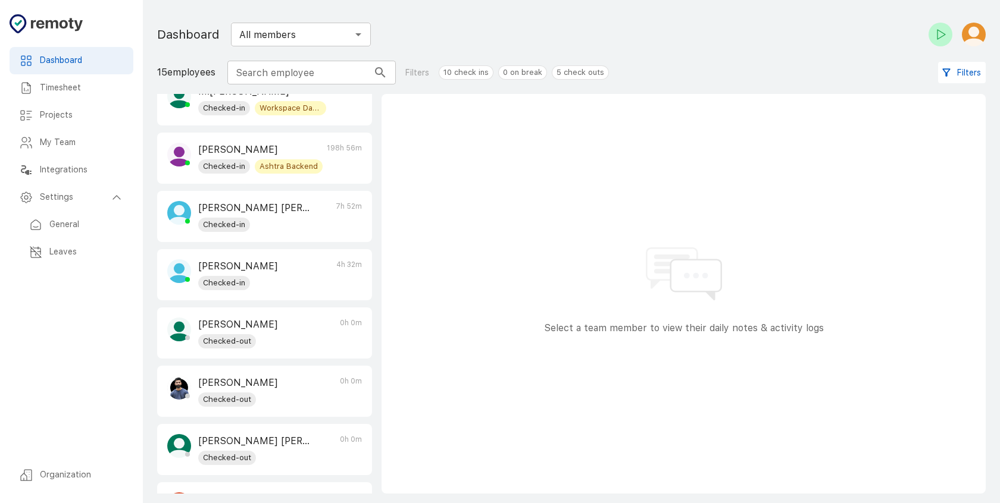
scroll to position [381, 0]
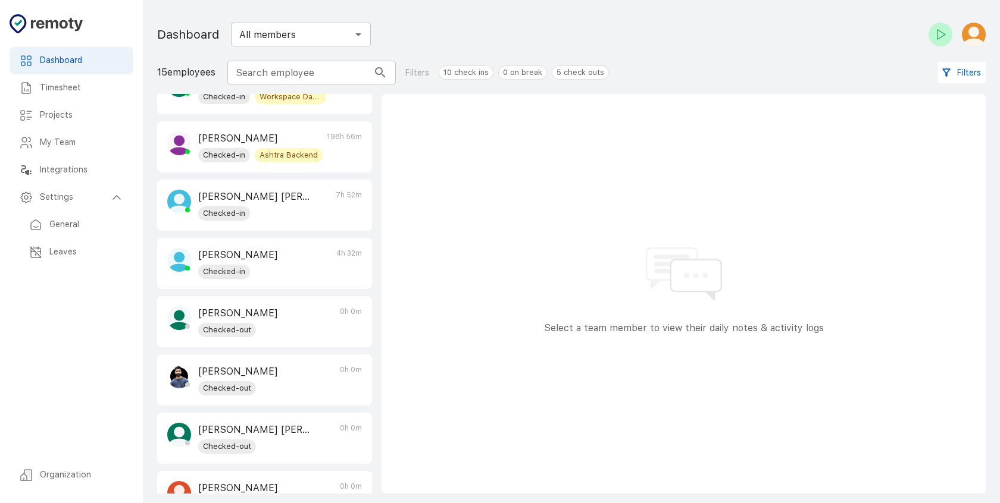
click at [270, 199] on p "[PERSON_NAME] [PERSON_NAME]" at bounding box center [254, 197] width 112 height 14
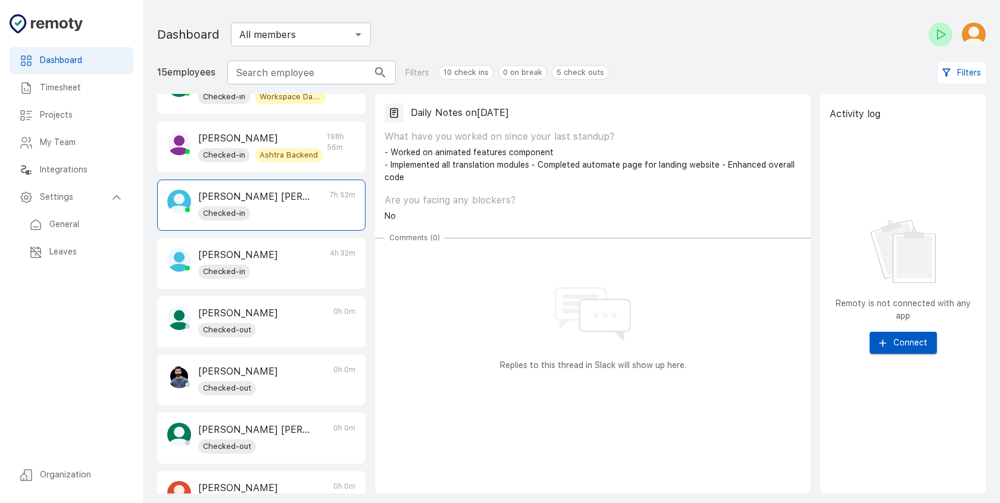
click at [294, 140] on p "[PERSON_NAME]" at bounding box center [254, 139] width 112 height 14
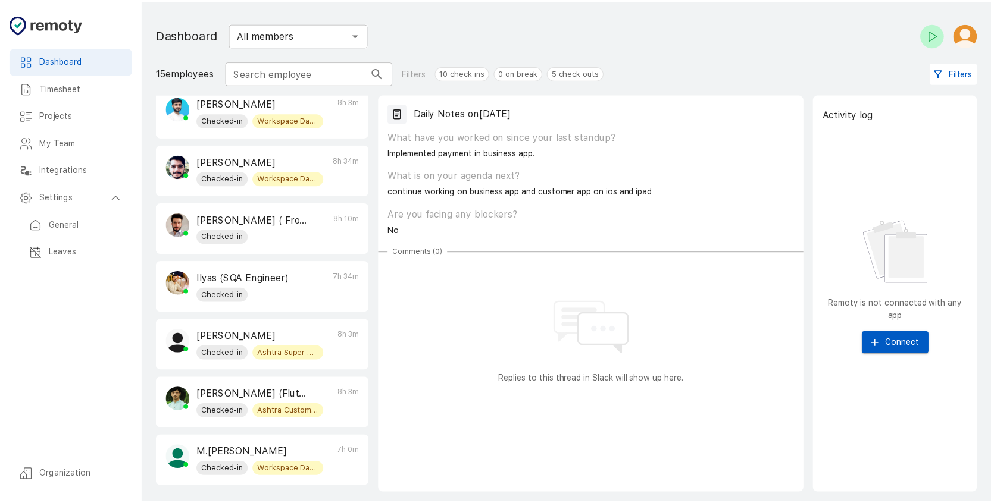
scroll to position [0, 0]
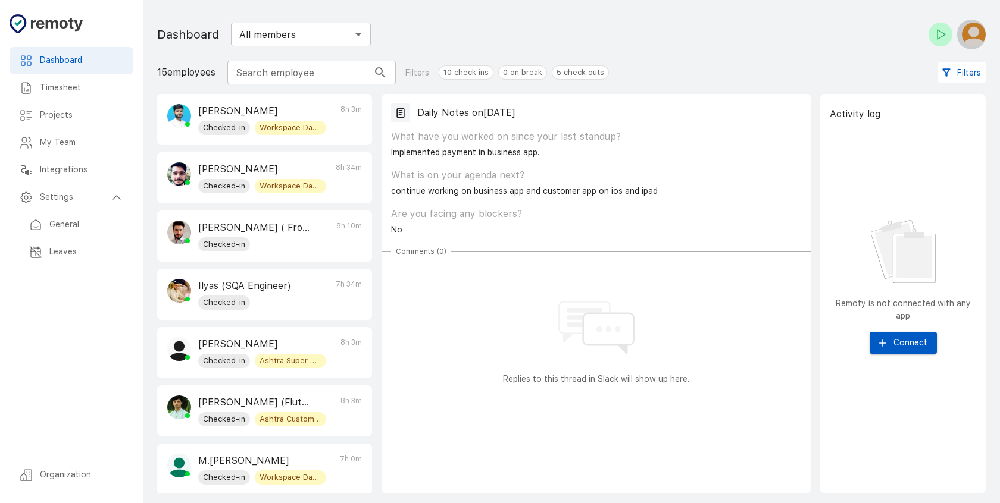
click at [982, 40] on img "button" at bounding box center [974, 35] width 24 height 24
click at [966, 76] on li "My Profile" at bounding box center [945, 66] width 96 height 21
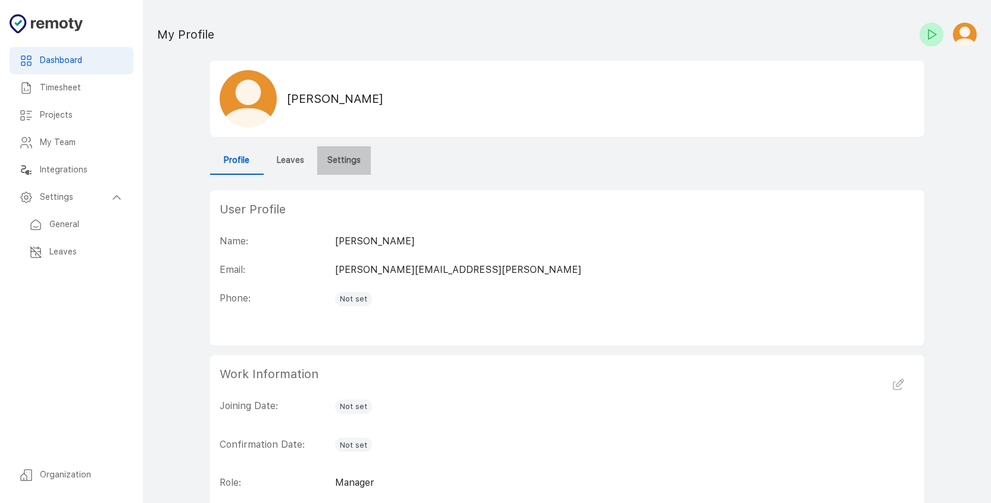
click at [340, 162] on h6 "Settings" at bounding box center [343, 160] width 33 height 13
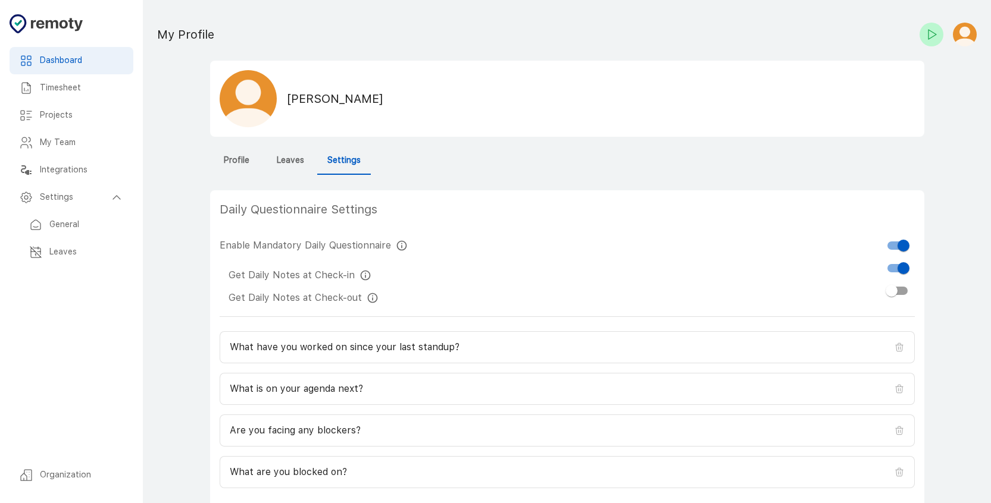
click at [293, 168] on button "Leaves" at bounding box center [291, 160] width 54 height 29
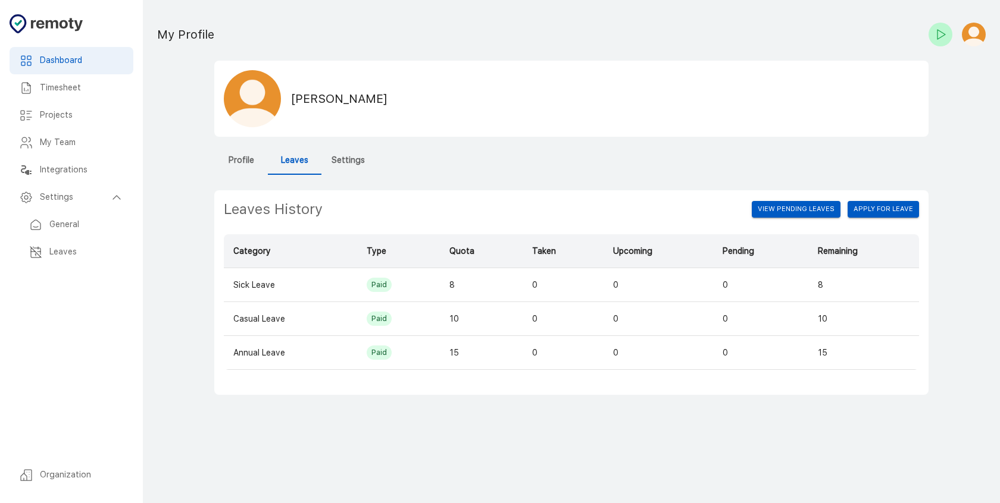
click at [239, 157] on h6 "Profile" at bounding box center [242, 160] width 26 height 13
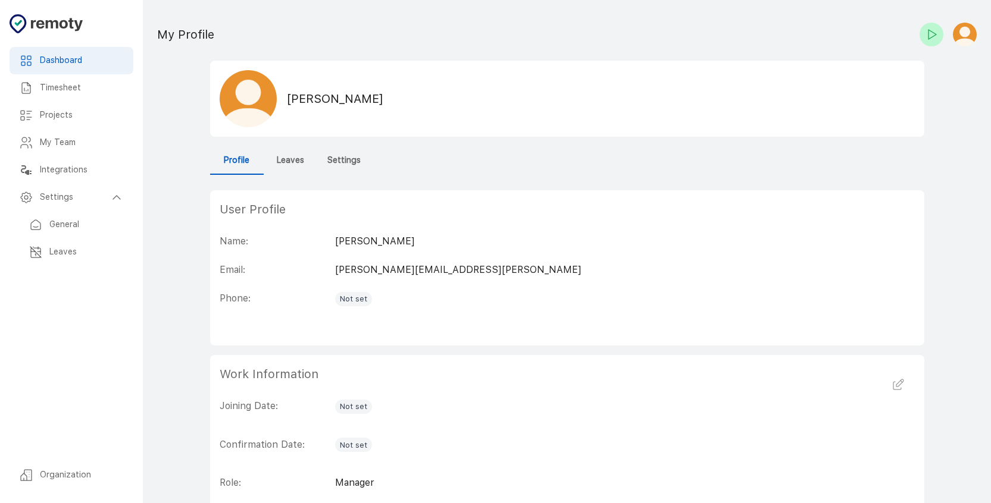
click at [278, 159] on h6 "Leaves" at bounding box center [290, 160] width 27 height 13
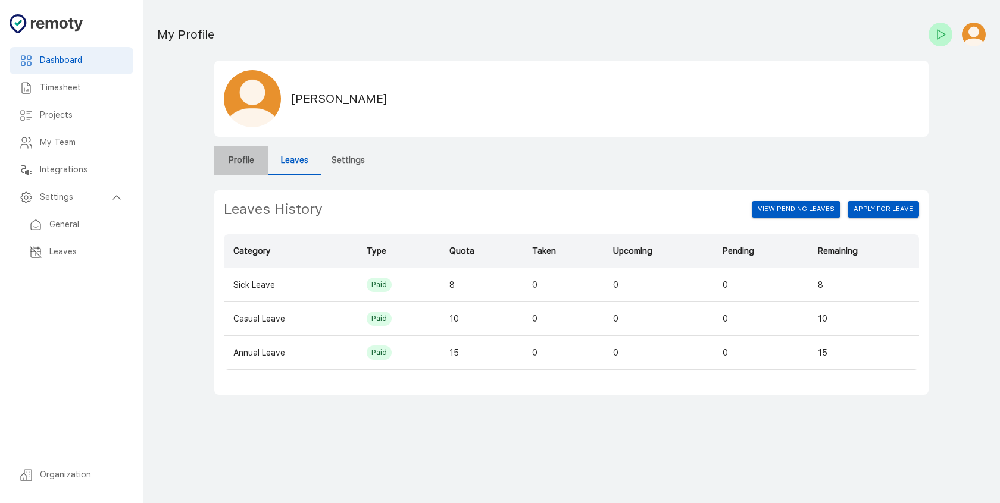
click at [257, 161] on button "Profile" at bounding box center [241, 160] width 54 height 29
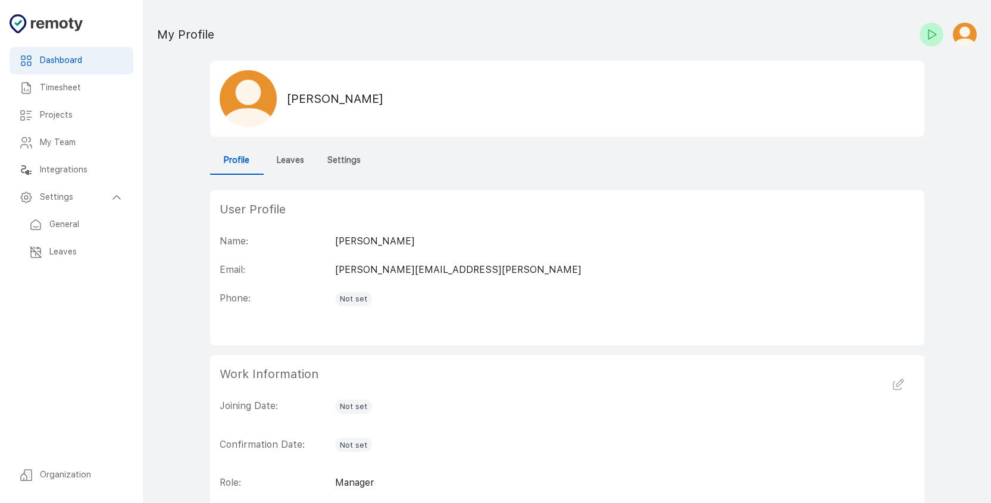
click at [115, 176] on h6 "Integrations" at bounding box center [82, 170] width 84 height 13
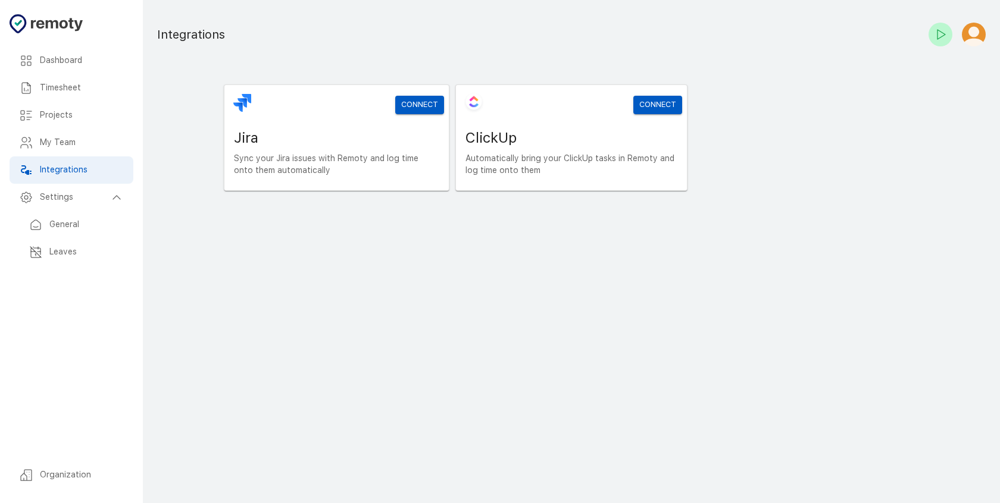
click at [102, 154] on div "My Team" at bounding box center [72, 142] width 124 height 27
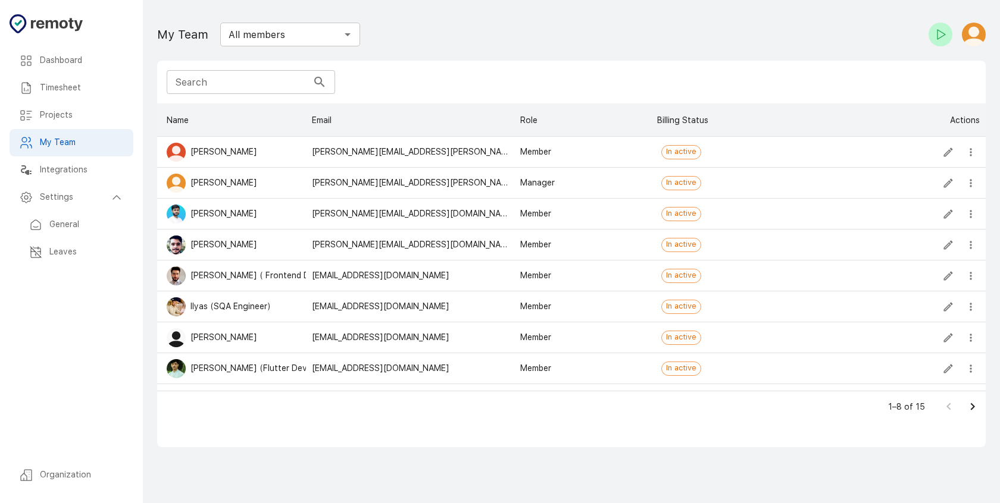
scroll to position [278, 819]
click at [79, 168] on h6 "Integrations" at bounding box center [82, 170] width 84 height 13
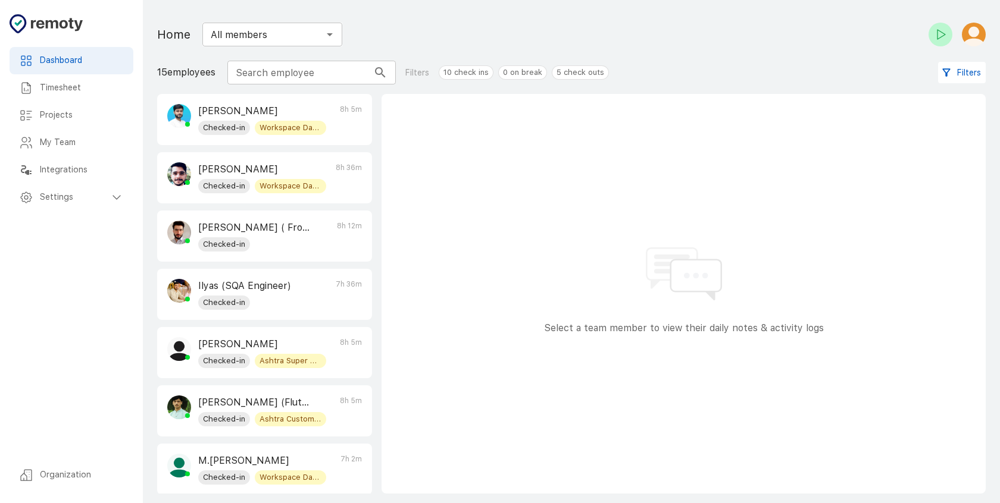
scroll to position [118, 0]
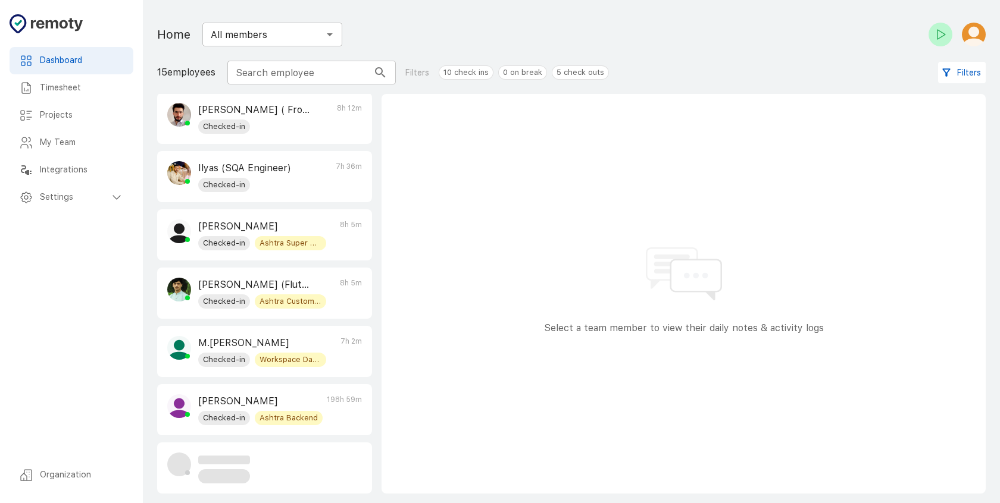
click at [66, 178] on div "Integrations" at bounding box center [72, 170] width 124 height 27
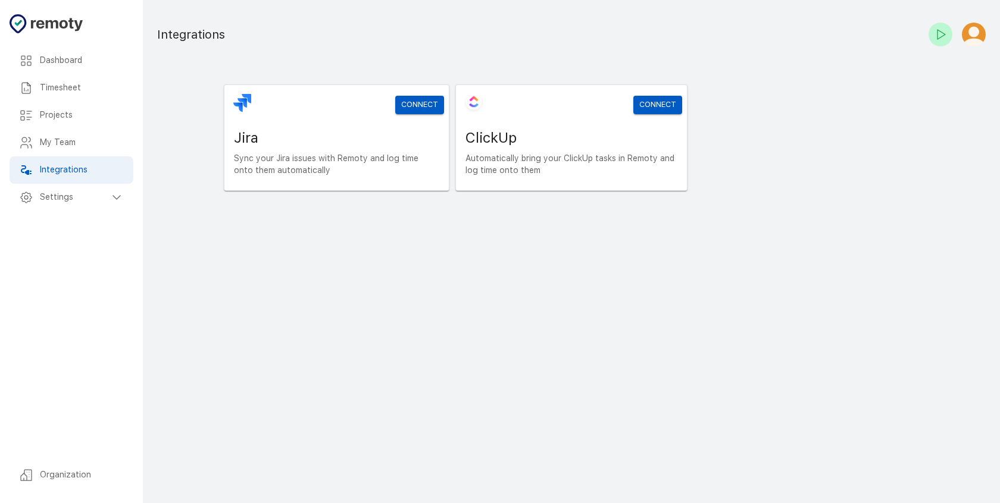
click at [78, 157] on div "Integrations" at bounding box center [72, 170] width 124 height 27
click at [88, 150] on div "My Team" at bounding box center [72, 142] width 124 height 27
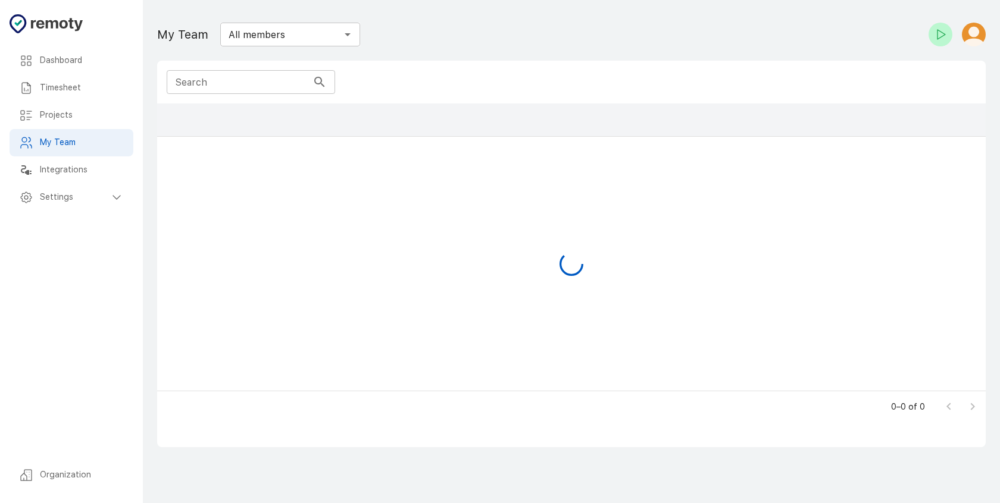
scroll to position [278, 819]
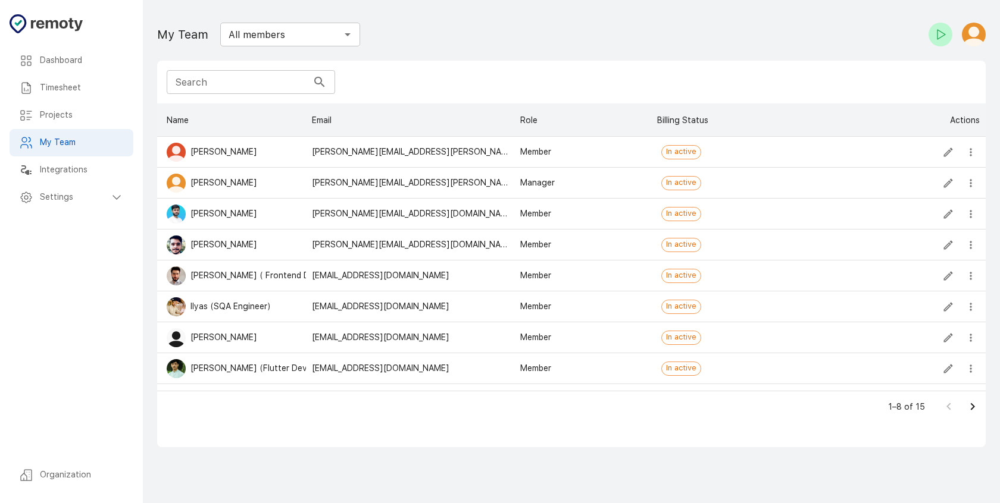
click at [969, 401] on icon "Go to next page" at bounding box center [972, 407] width 14 height 14
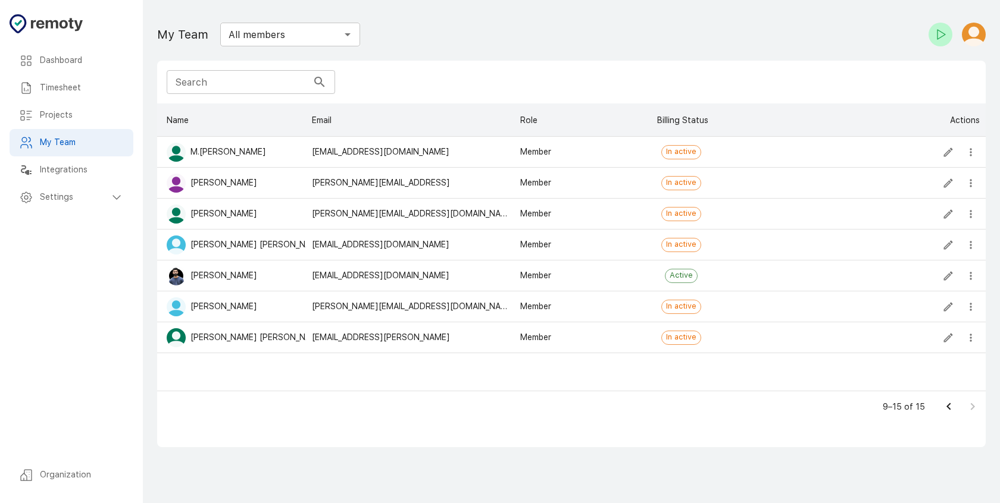
click at [92, 161] on div "Integrations" at bounding box center [72, 170] width 124 height 27
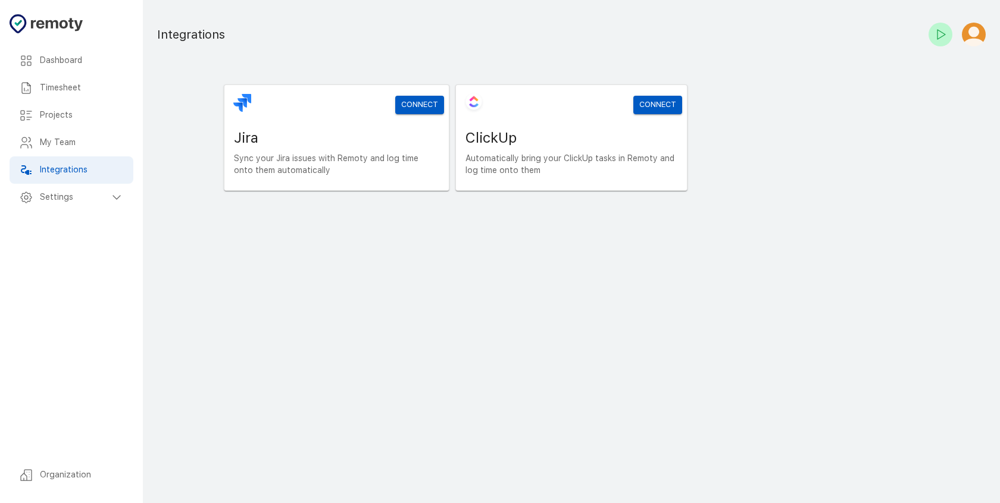
click at [92, 192] on h6 "Settings" at bounding box center [75, 197] width 70 height 13
click at [90, 227] on h6 "General" at bounding box center [86, 224] width 74 height 13
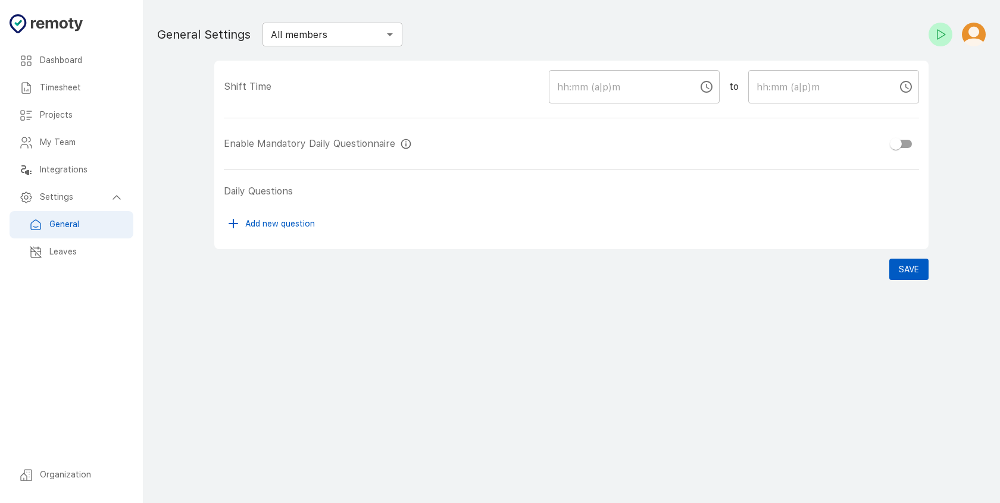
checkbox input "true"
type input "09:00 AM"
type input "05:00 PM"
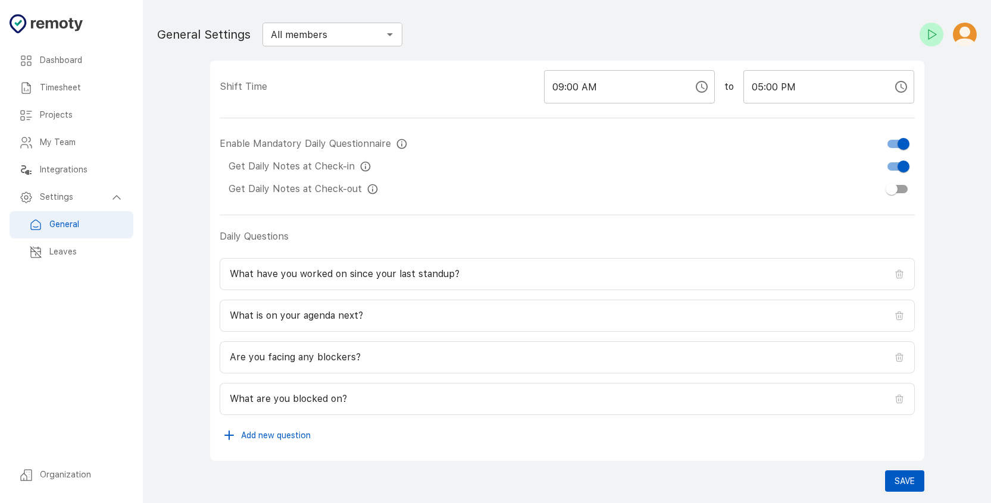
click at [86, 144] on h6 "My Team" at bounding box center [82, 142] width 84 height 13
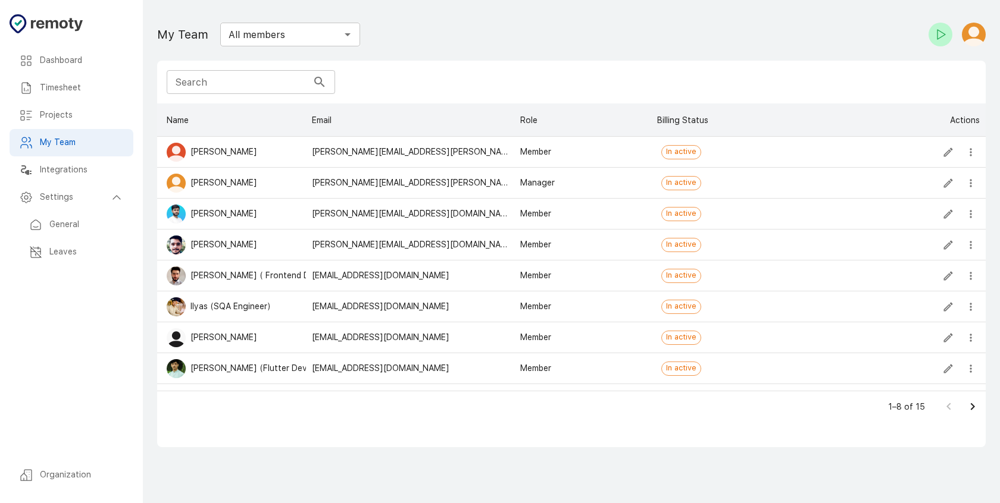
scroll to position [278, 819]
click at [682, 155] on span "In active" at bounding box center [681, 151] width 39 height 11
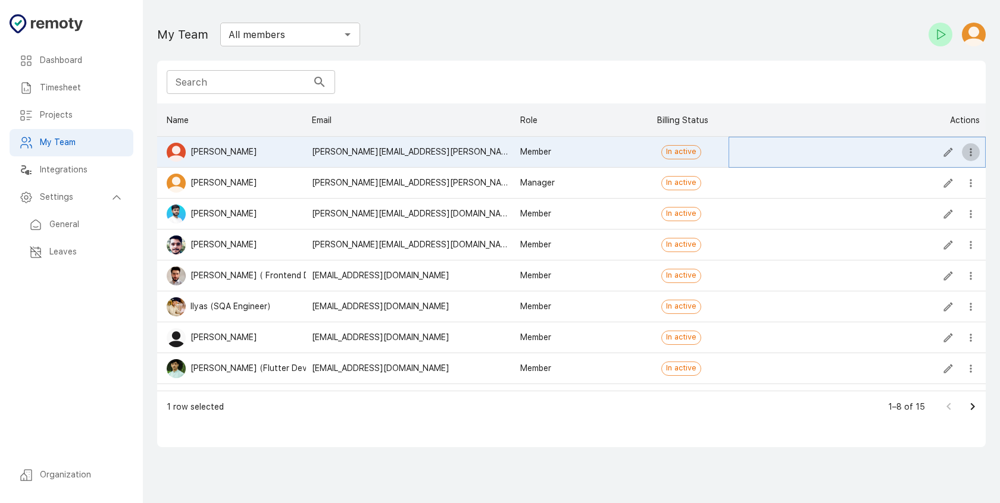
click at [971, 152] on icon "more" at bounding box center [970, 152] width 2 height 8
click at [58, 113] on h6 "Projects" at bounding box center [82, 115] width 84 height 13
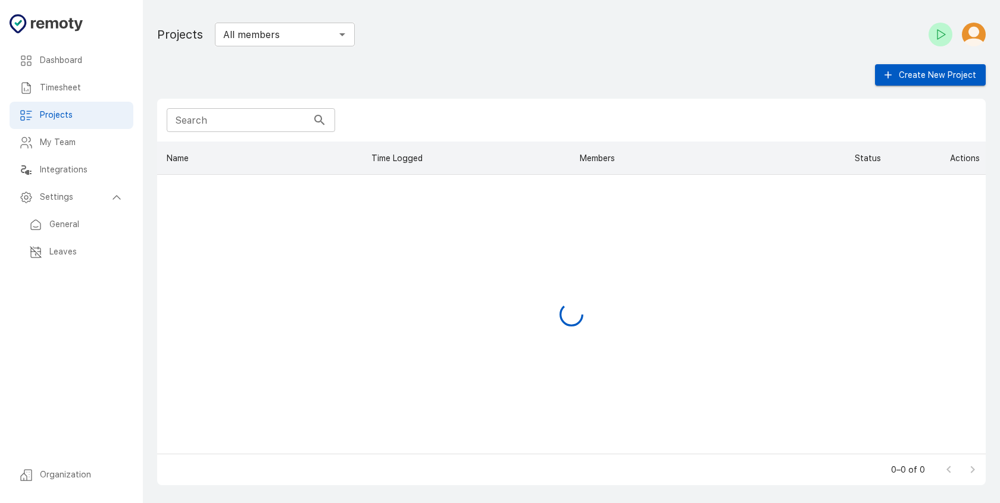
scroll to position [303, 819]
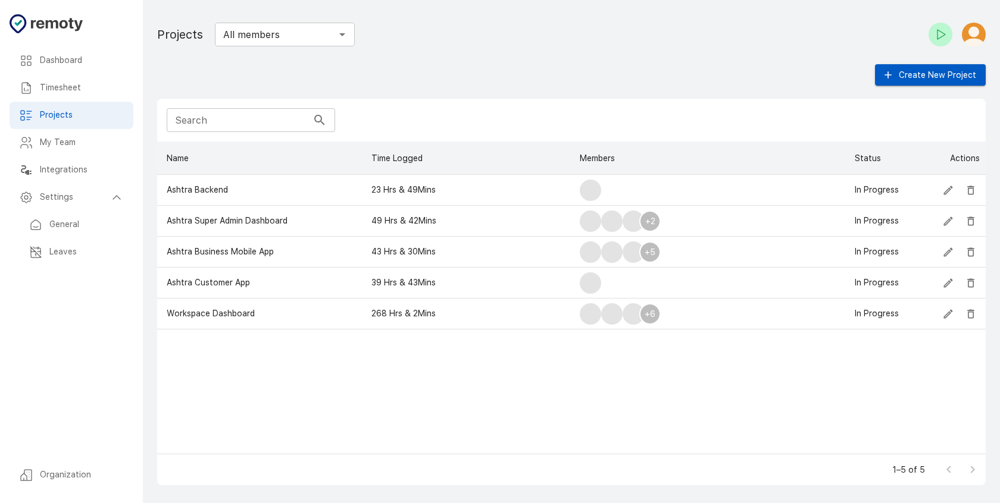
click at [65, 168] on h6 "Integrations" at bounding box center [82, 170] width 84 height 13
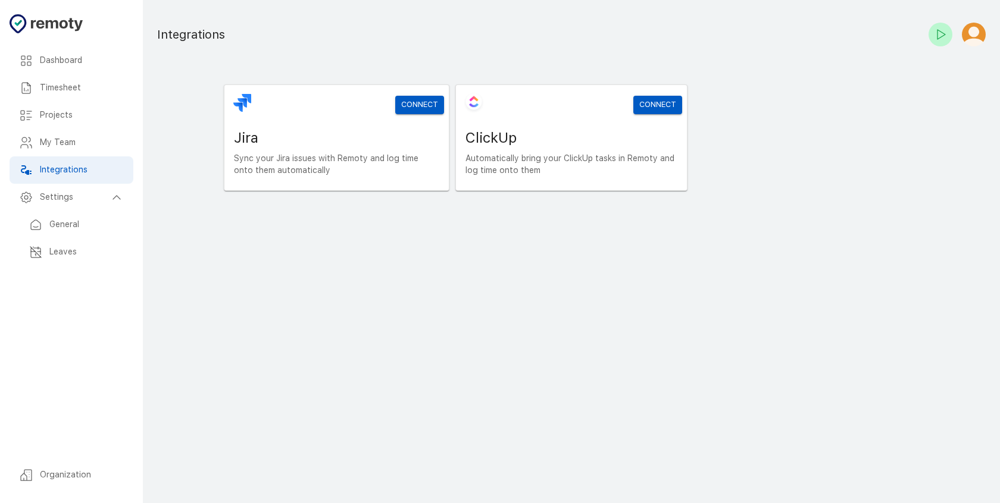
click at [63, 153] on div "My Team" at bounding box center [72, 142] width 124 height 27
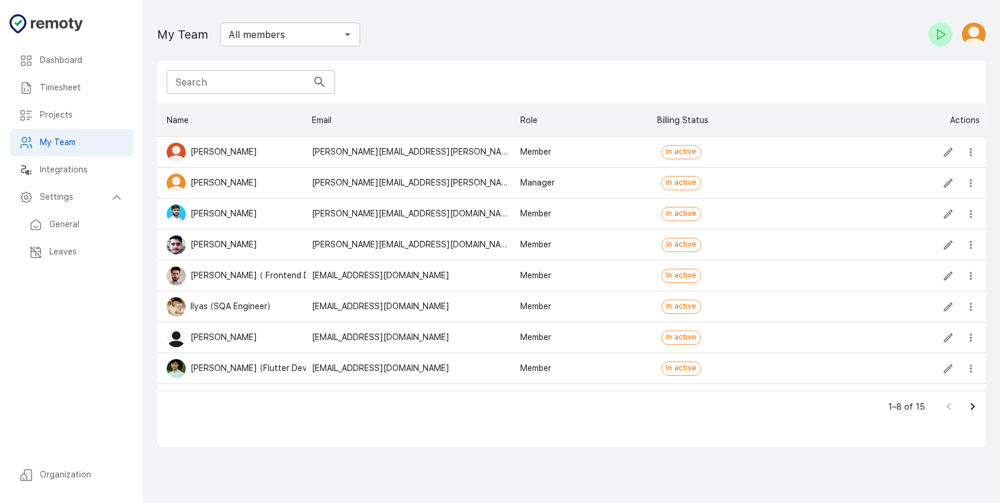
scroll to position [278, 819]
click at [102, 479] on h6 "Organization" at bounding box center [82, 475] width 84 height 13
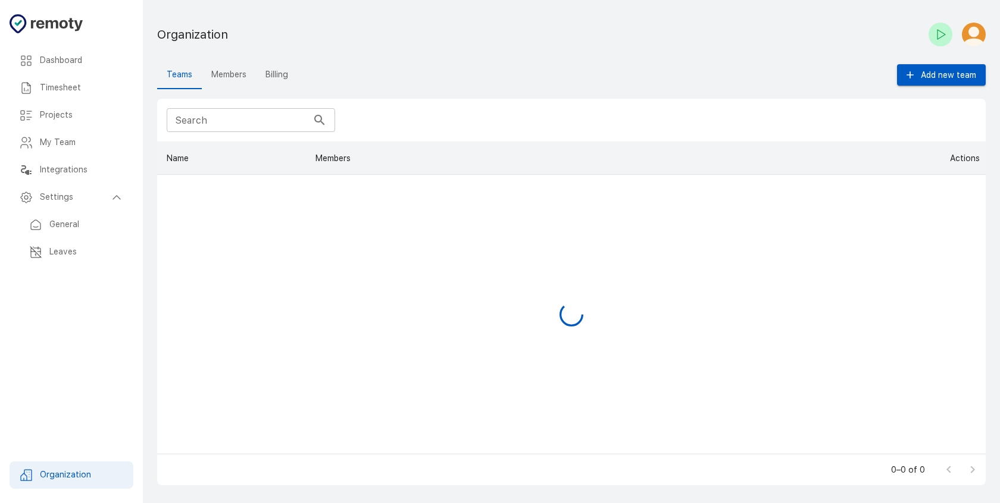
scroll to position [303, 819]
click at [278, 78] on button "Billing" at bounding box center [277, 75] width 42 height 29
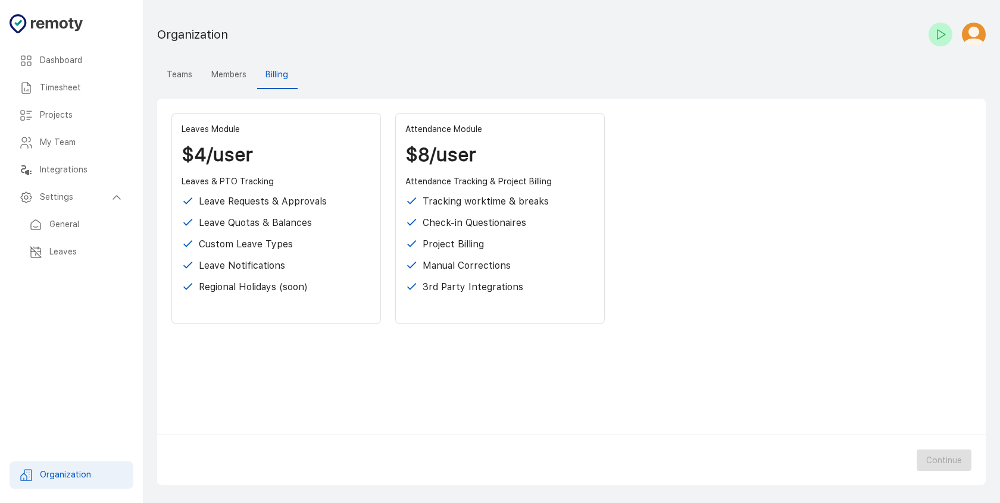
click at [326, 269] on div "Leave Notifications" at bounding box center [275, 266] width 189 height 14
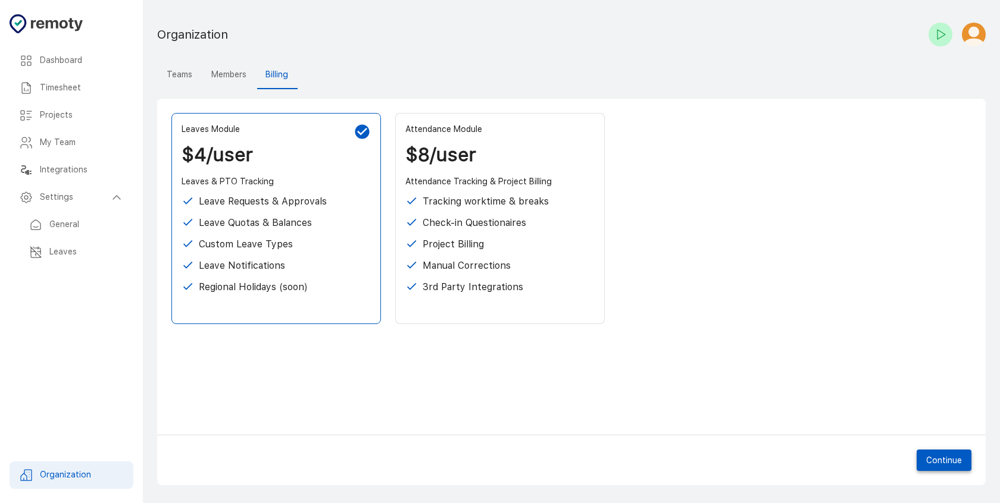
click at [959, 464] on button "Continue" at bounding box center [943, 461] width 55 height 22
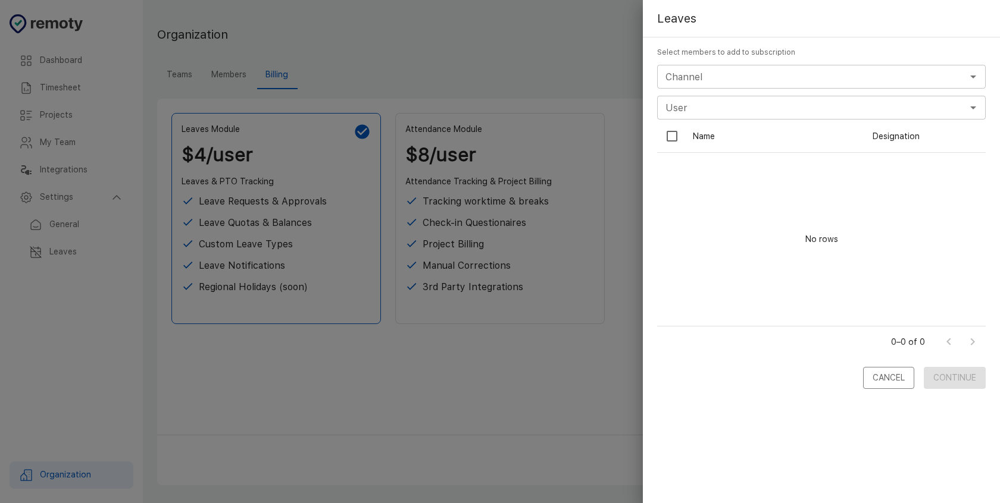
scroll to position [198, 320]
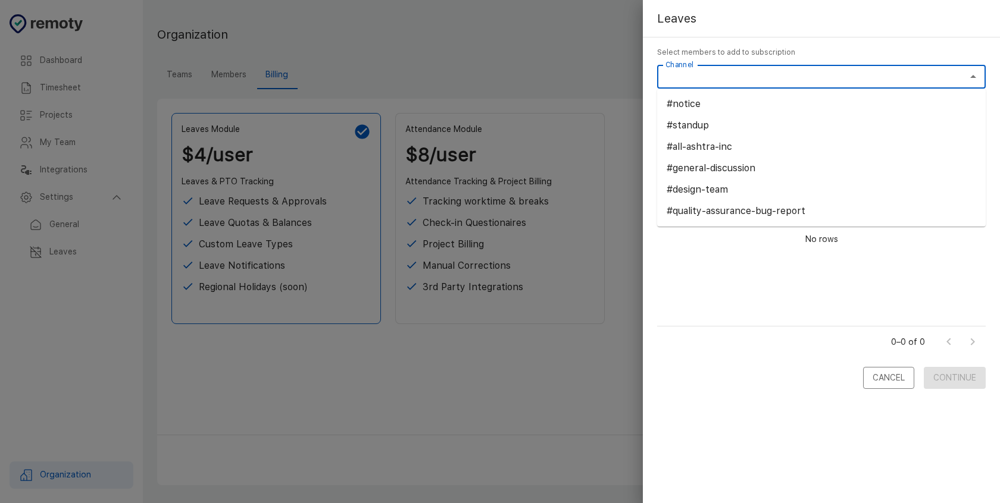
click at [745, 81] on input "Channel" at bounding box center [812, 76] width 302 height 17
click at [733, 124] on li "#standup" at bounding box center [821, 125] width 328 height 21
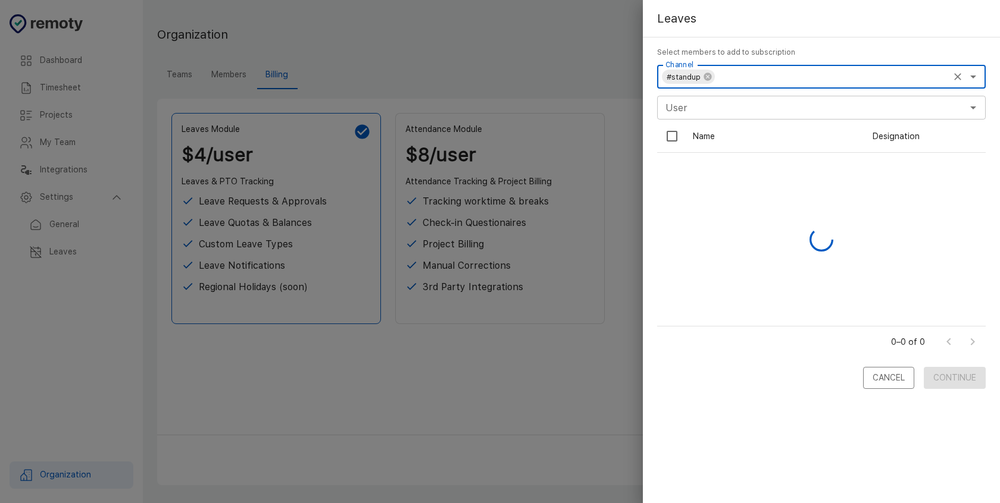
click at [730, 118] on div "User" at bounding box center [821, 108] width 328 height 24
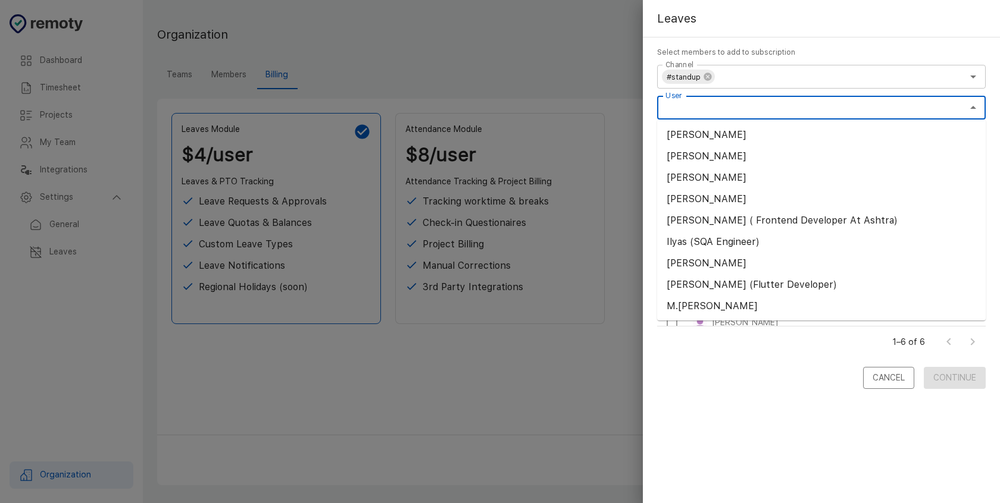
click at [693, 404] on div "Leaves Select members to add to subscription Channel #standup Channel User User…" at bounding box center [821, 251] width 357 height 503
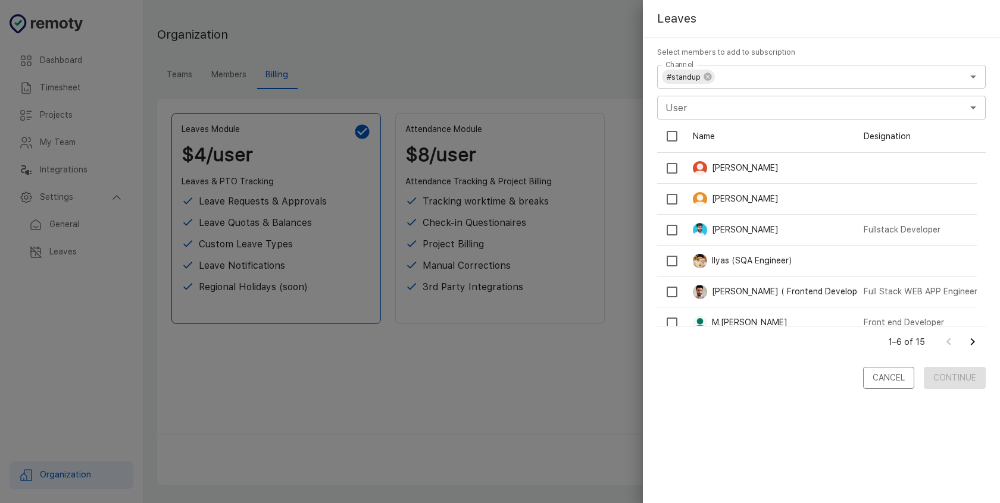
scroll to position [12, 0]
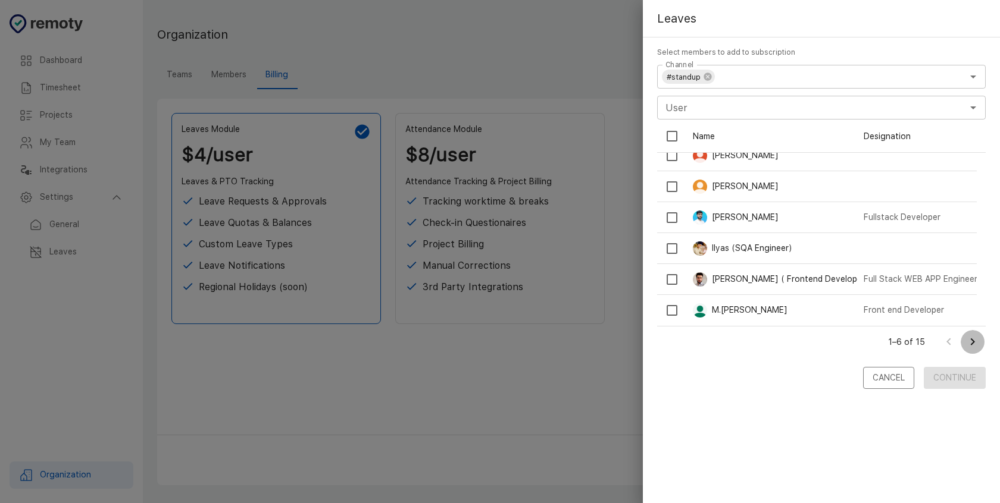
click at [971, 338] on icon "Go to next page" at bounding box center [972, 342] width 14 height 14
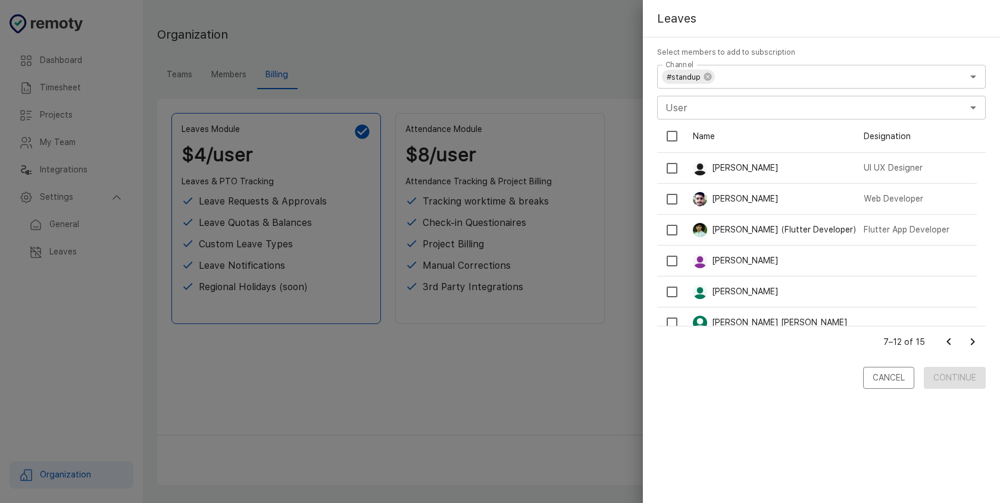
click at [971, 338] on icon "Go to next page" at bounding box center [972, 342] width 14 height 14
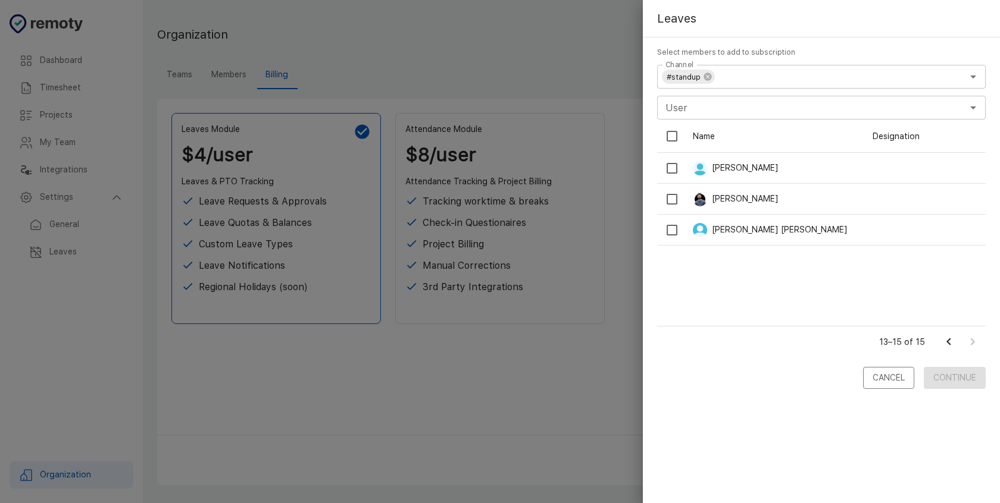
click at [939, 339] on button "Go to previous page" at bounding box center [949, 342] width 24 height 24
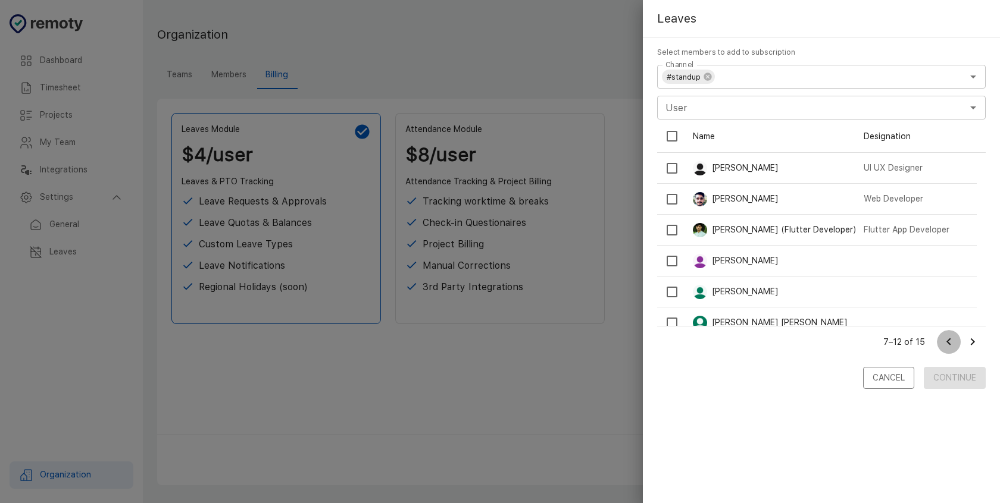
click at [940, 339] on button "Go to previous page" at bounding box center [949, 342] width 24 height 24
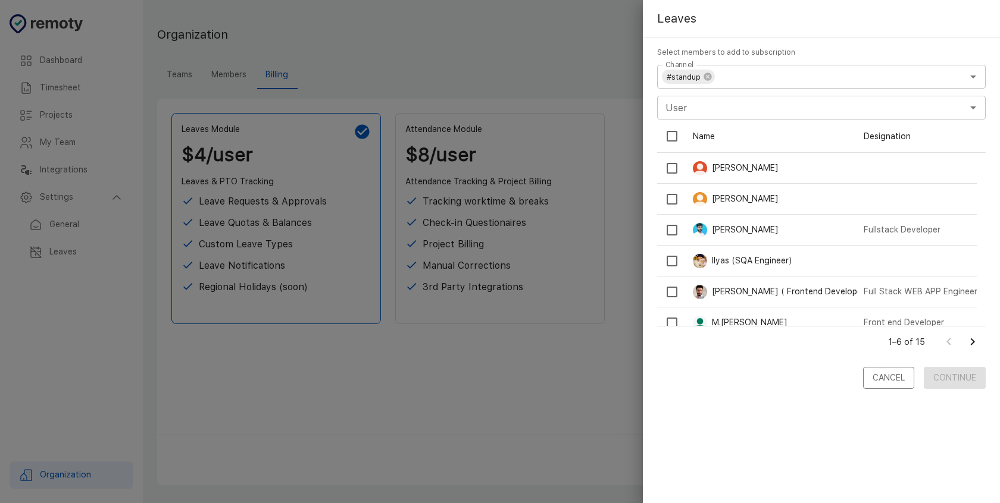
click at [940, 339] on div at bounding box center [961, 342] width 48 height 24
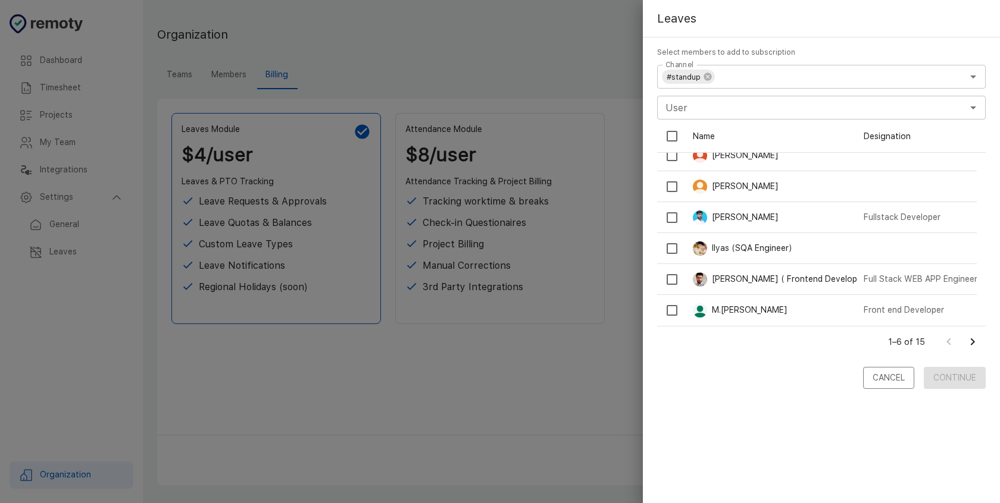
scroll to position [12, 0]
click at [478, 60] on div at bounding box center [500, 251] width 1000 height 503
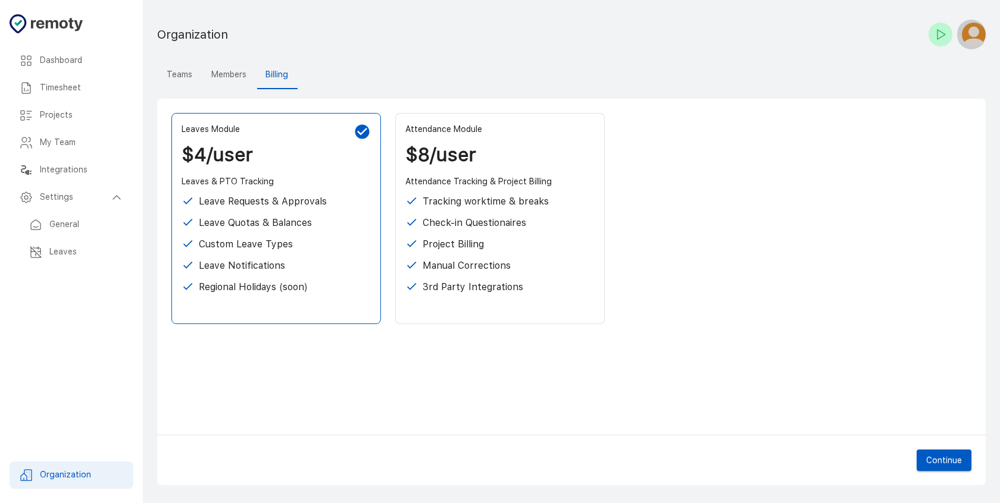
click at [971, 33] on img "button" at bounding box center [974, 35] width 24 height 24
